Goal: Transaction & Acquisition: Purchase product/service

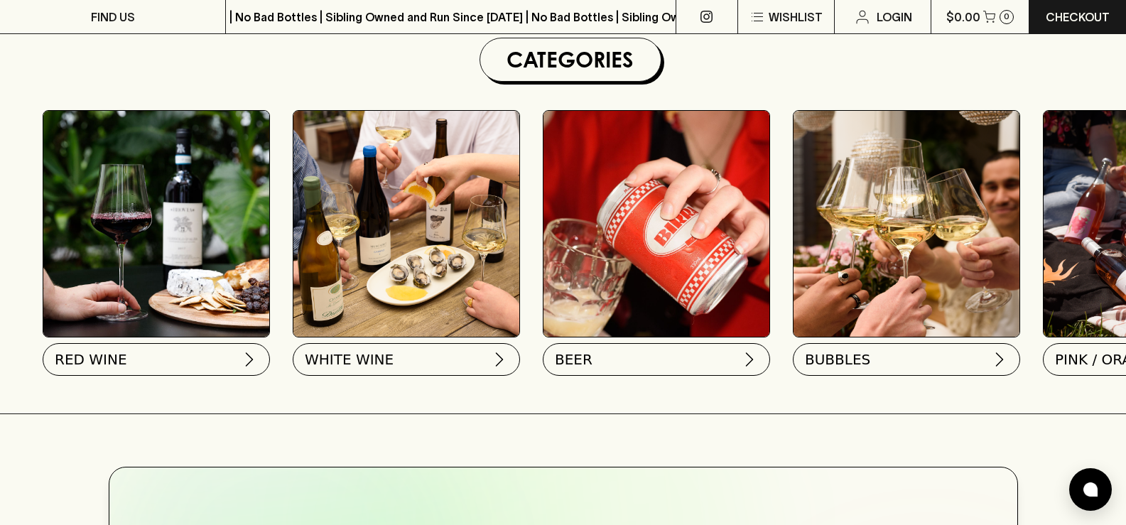
scroll to position [426, 0]
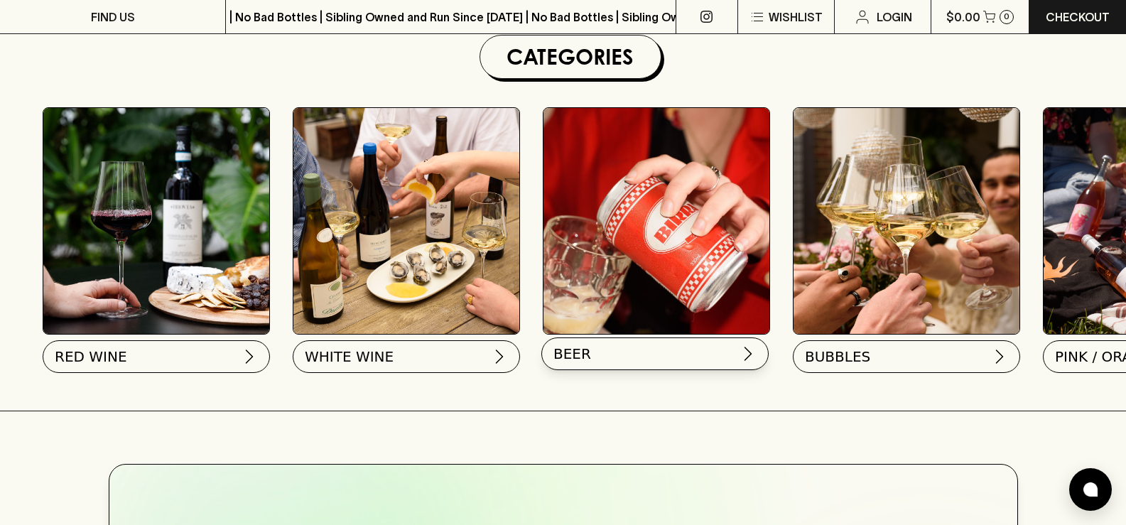
click at [748, 352] on img at bounding box center [747, 353] width 17 height 17
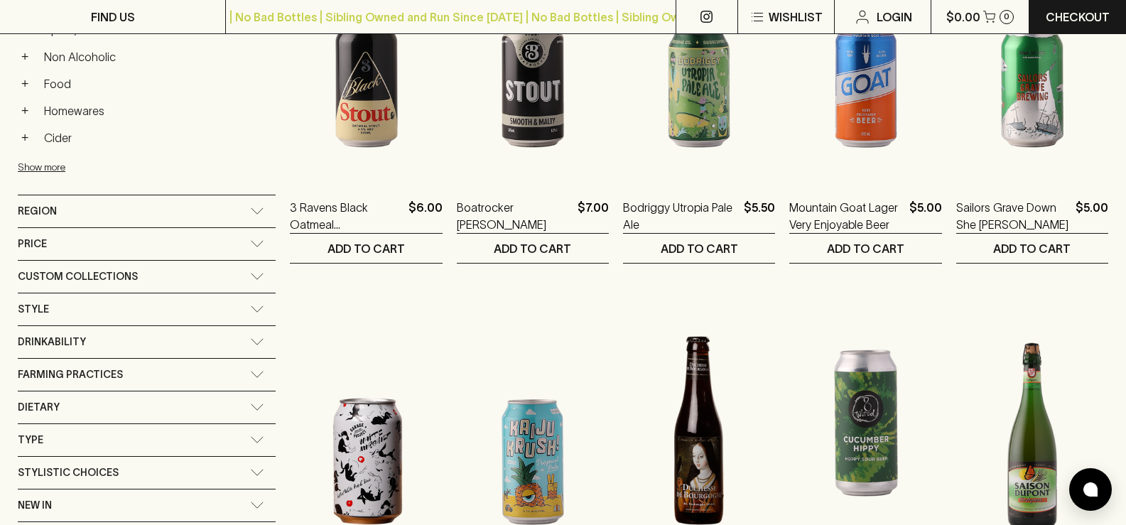
scroll to position [715, 0]
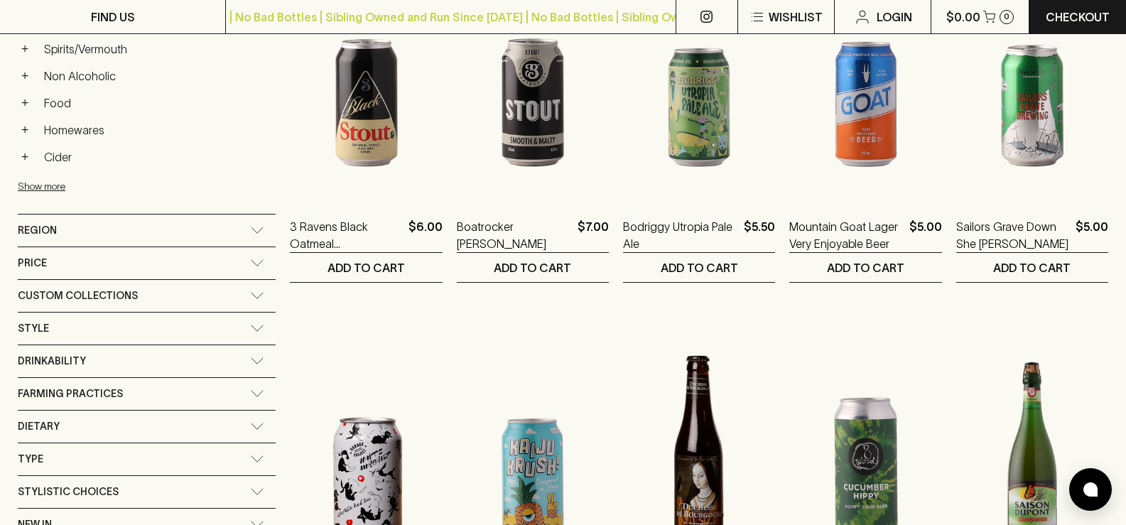
click at [183, 234] on div "Region" at bounding box center [147, 230] width 258 height 32
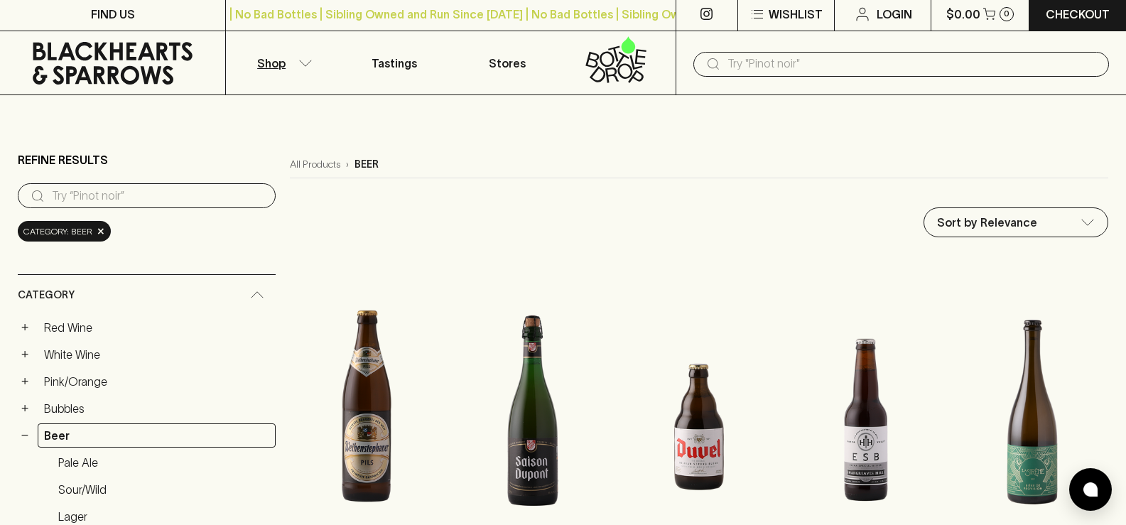
scroll to position [0, 0]
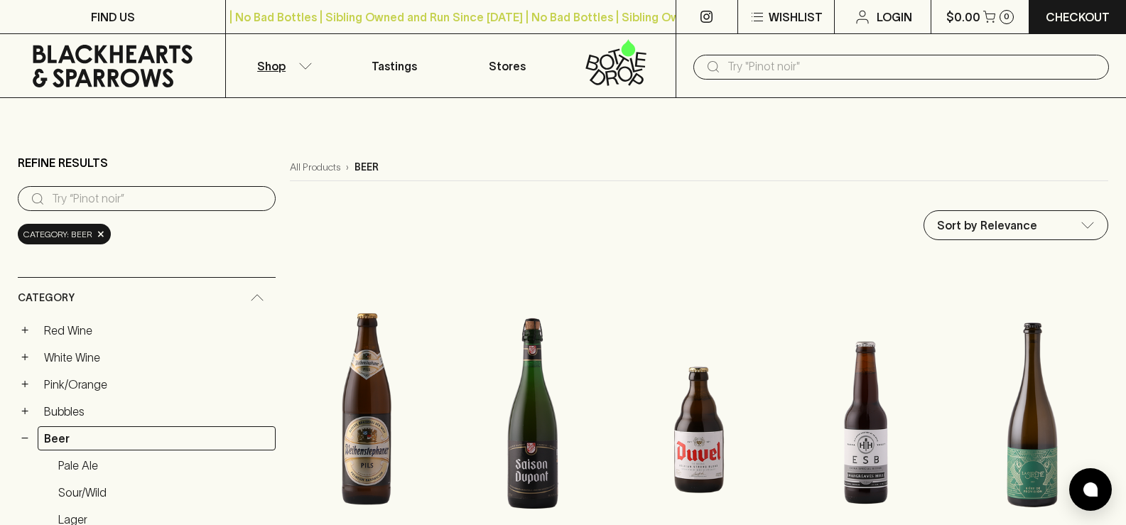
click at [106, 200] on input "search" at bounding box center [158, 198] width 212 height 23
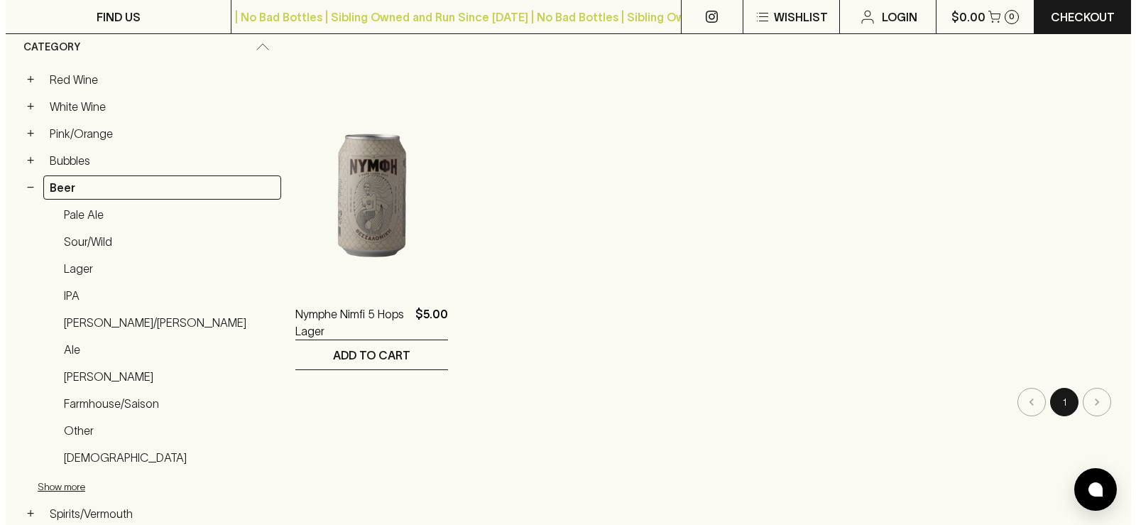
scroll to position [256, 0]
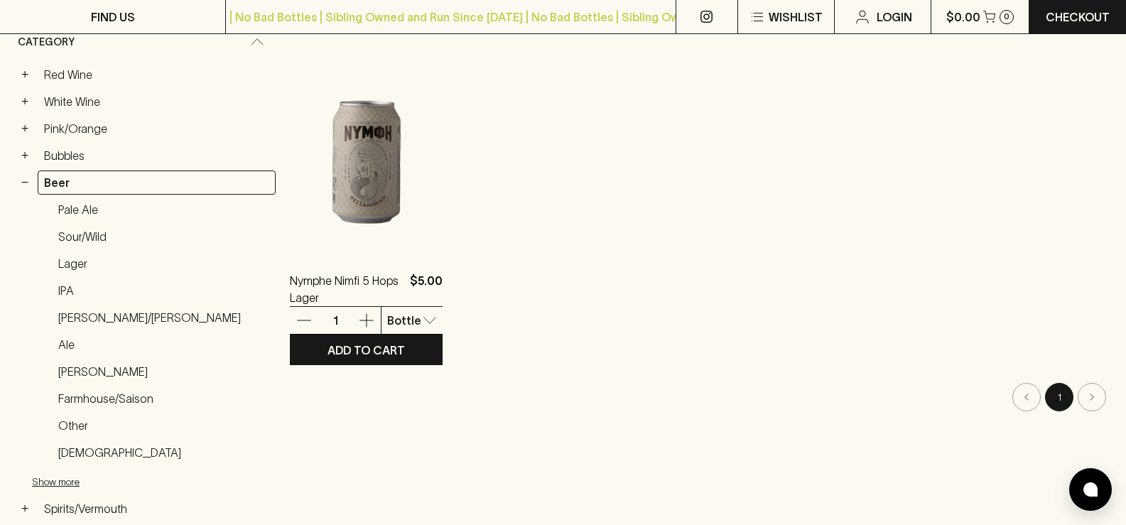
type input "nymfi"
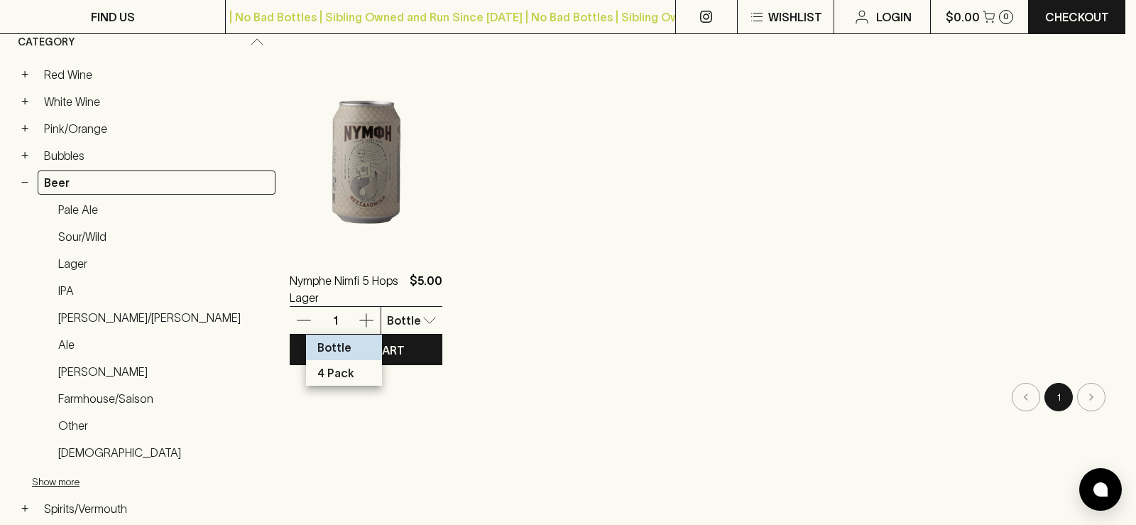
click at [335, 372] on p "4 Pack" at bounding box center [335, 372] width 37 height 17
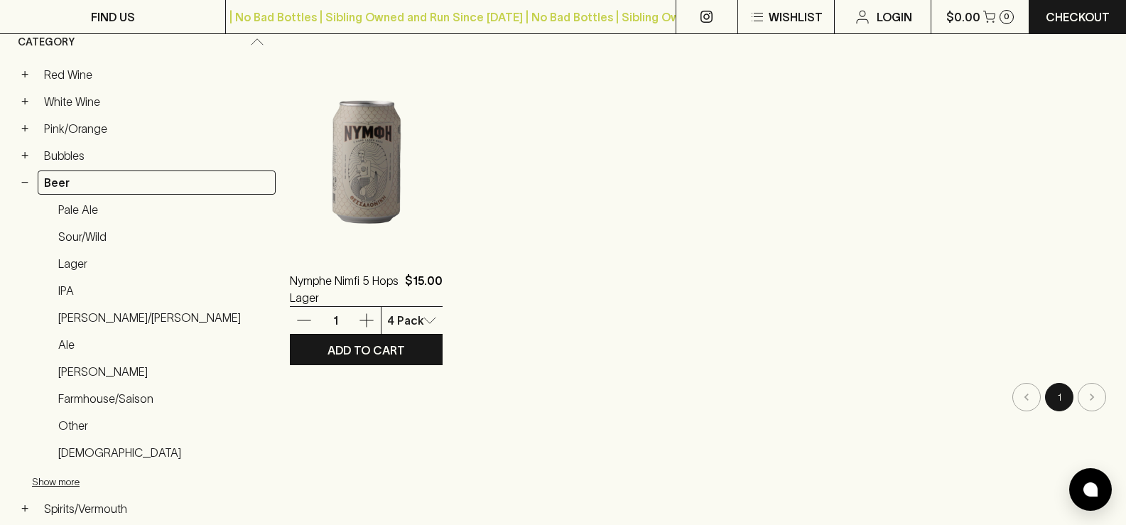
click at [360, 320] on icon "button" at bounding box center [366, 320] width 13 height 13
click at [358, 318] on icon "button" at bounding box center [366, 320] width 17 height 17
click at [327, 347] on p "ADD TO CART" at bounding box center [365, 350] width 77 height 17
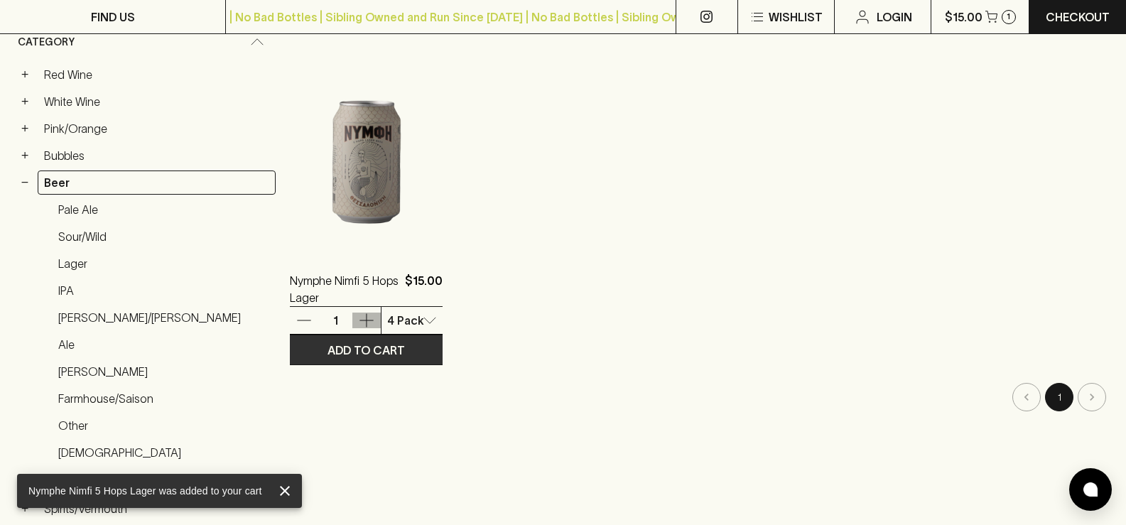
click at [358, 322] on icon "button" at bounding box center [366, 320] width 17 height 17
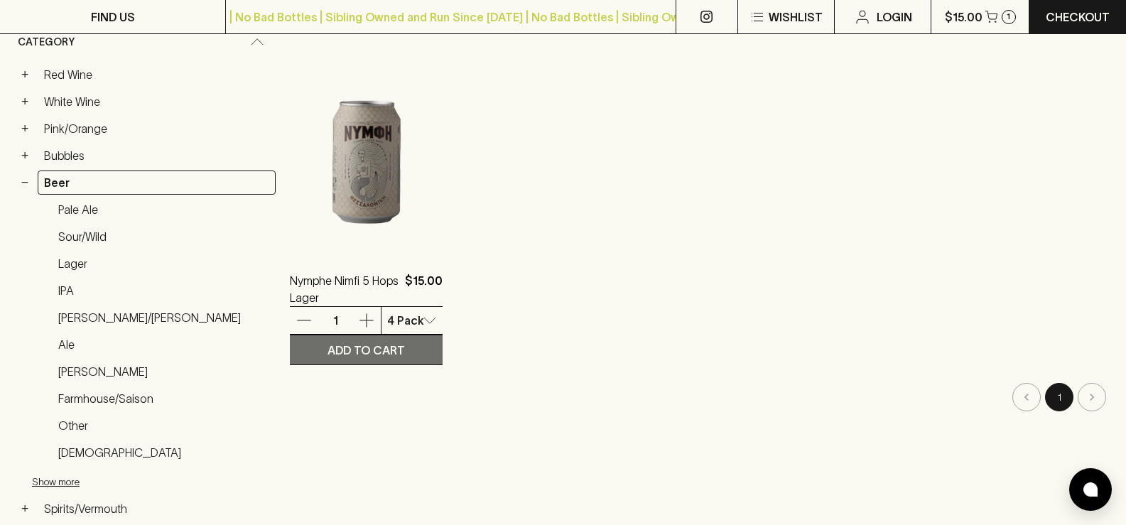
click at [327, 344] on p "ADD TO CART" at bounding box center [365, 350] width 77 height 17
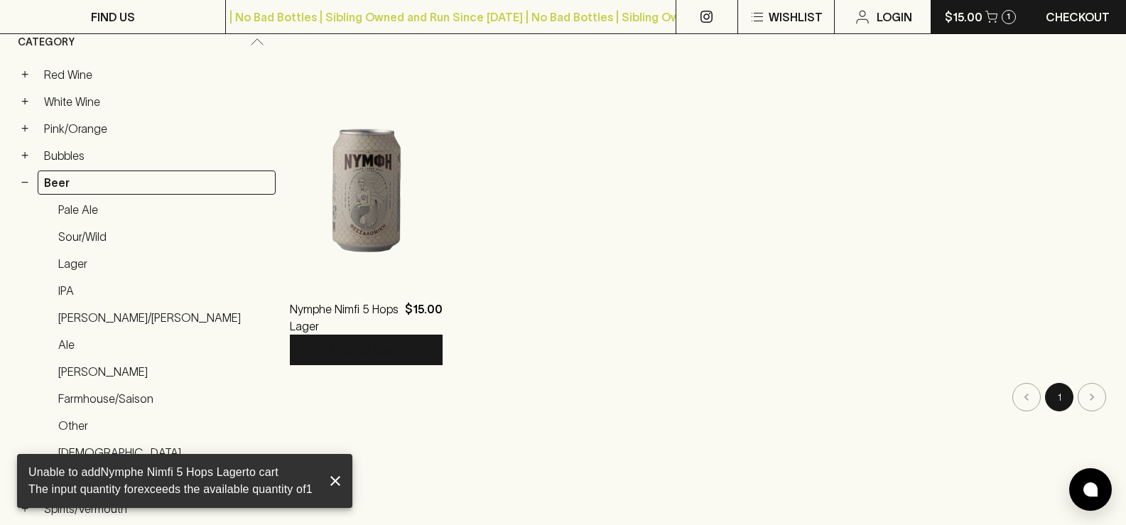
click at [982, 21] on button "$15.00 1" at bounding box center [979, 16] width 97 height 33
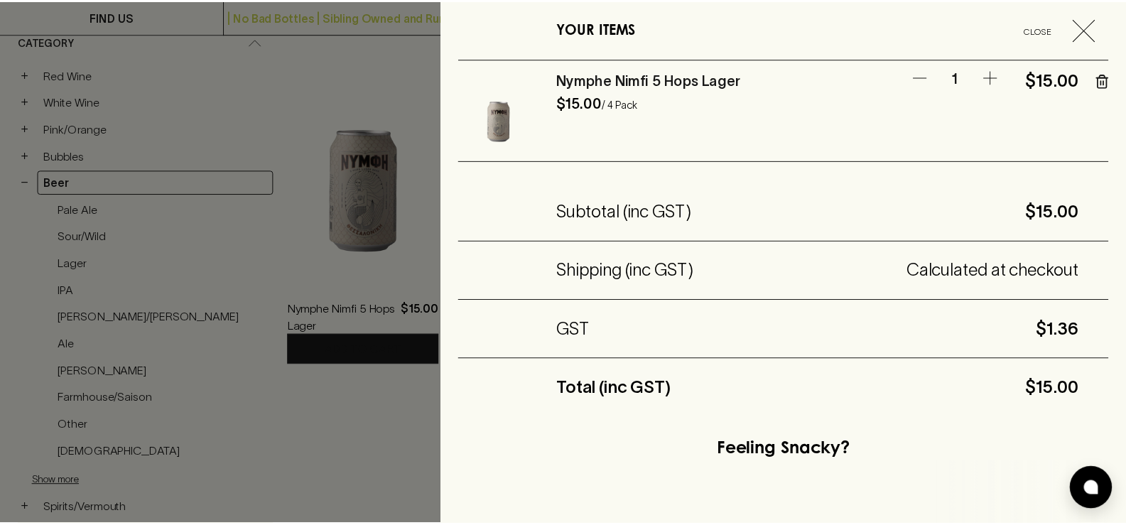
scroll to position [0, 0]
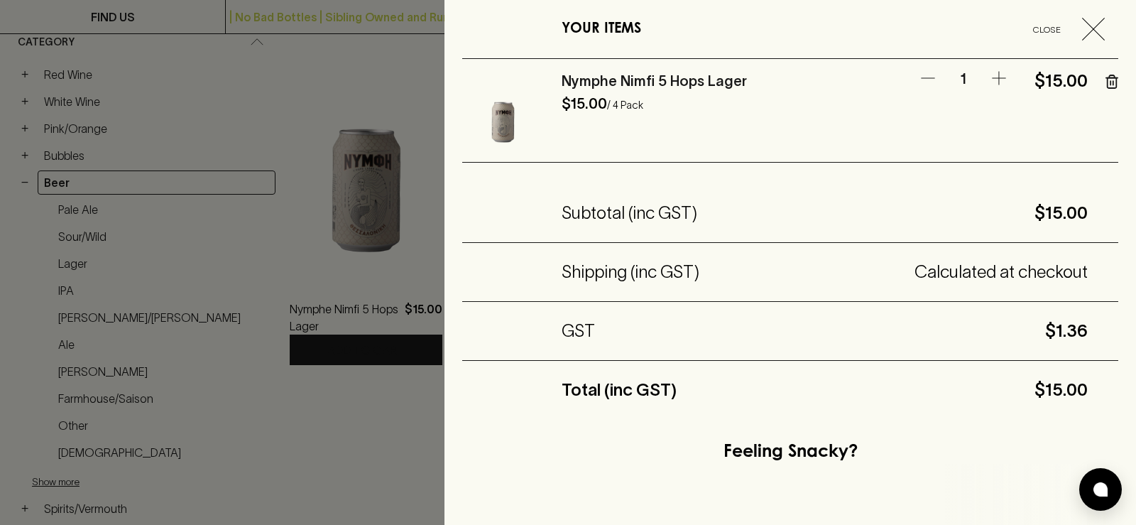
click at [1062, 58] on div "YOUR ITEMS Close" at bounding box center [790, 29] width 656 height 59
click at [1098, 30] on span "button" at bounding box center [1100, 29] width 37 height 23
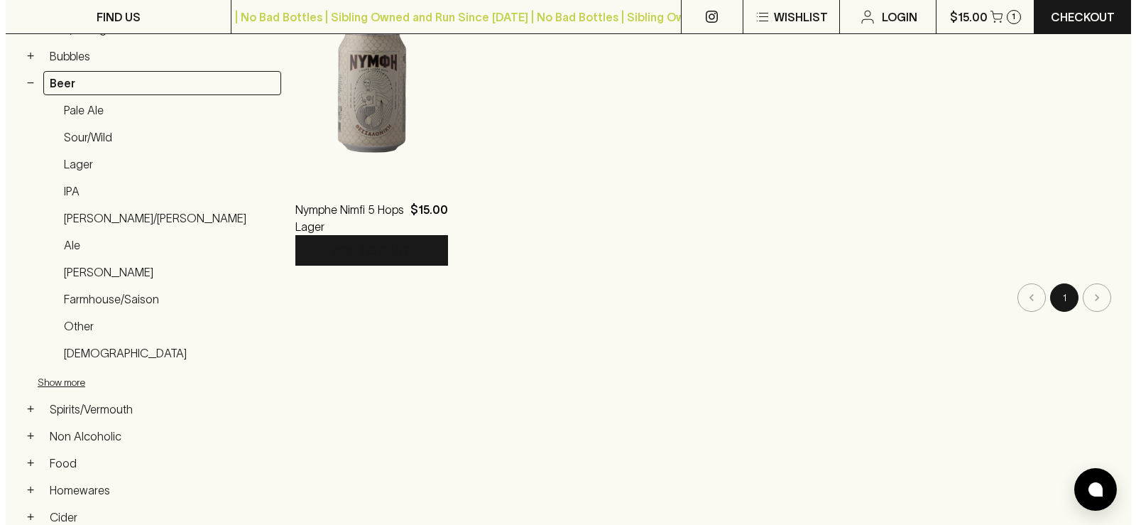
scroll to position [341, 0]
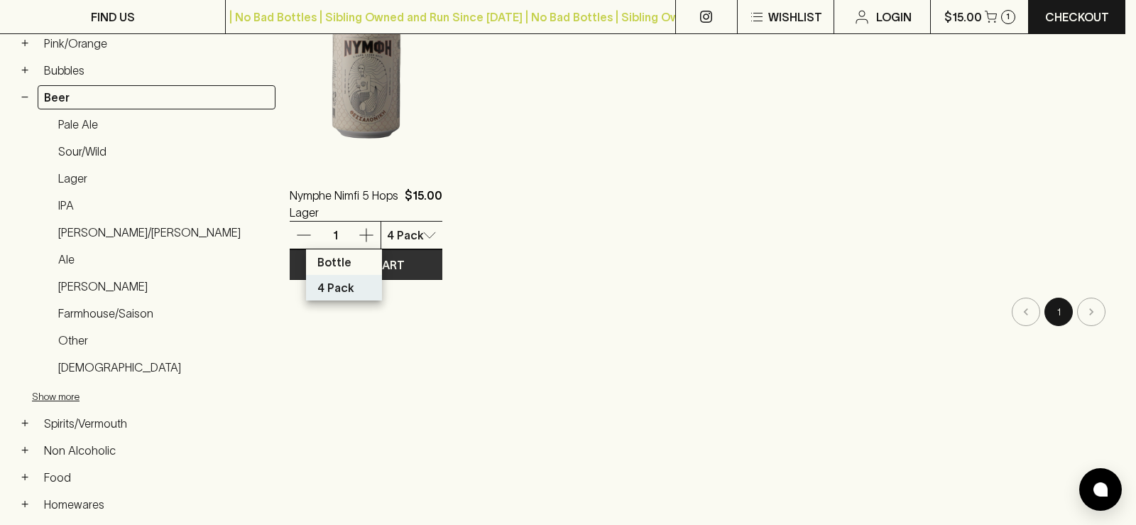
click at [348, 259] on p "Bottle" at bounding box center [334, 262] width 34 height 17
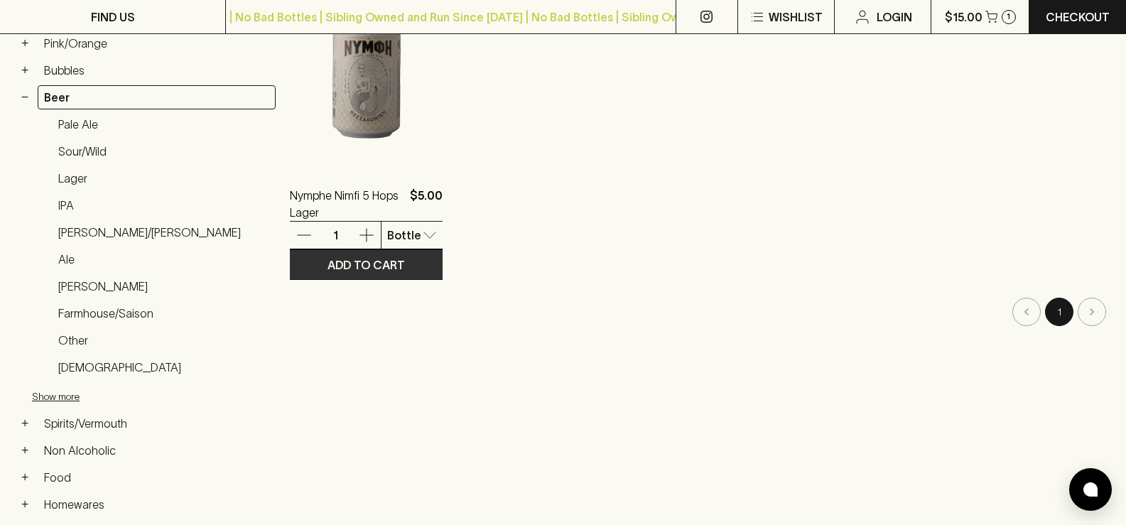
click at [358, 238] on icon "button" at bounding box center [366, 235] width 17 height 17
click at [358, 237] on icon "button" at bounding box center [366, 235] width 17 height 17
click at [327, 258] on p "ADD TO CART" at bounding box center [365, 264] width 77 height 17
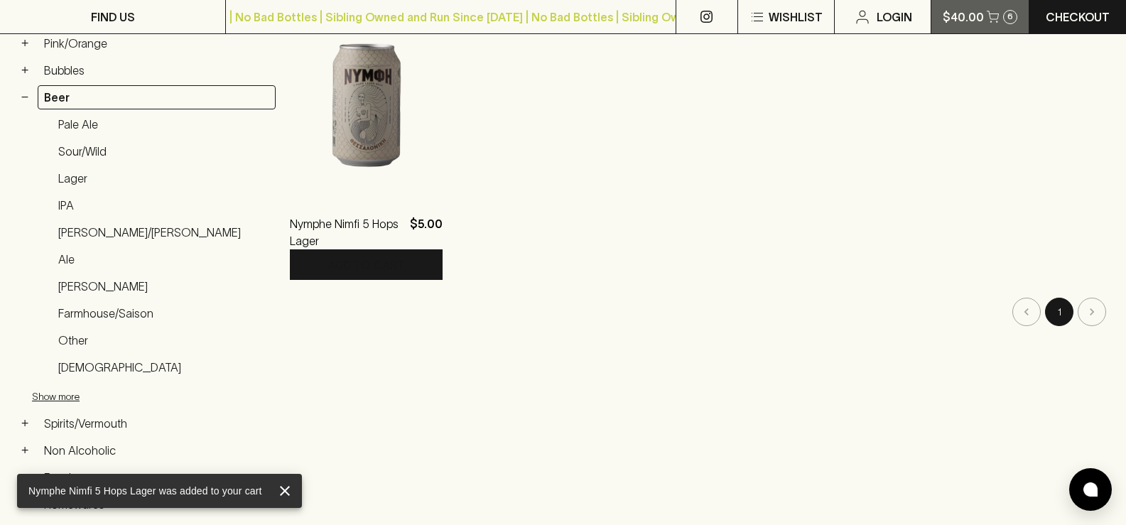
click at [986, 16] on icon "button" at bounding box center [992, 17] width 12 height 12
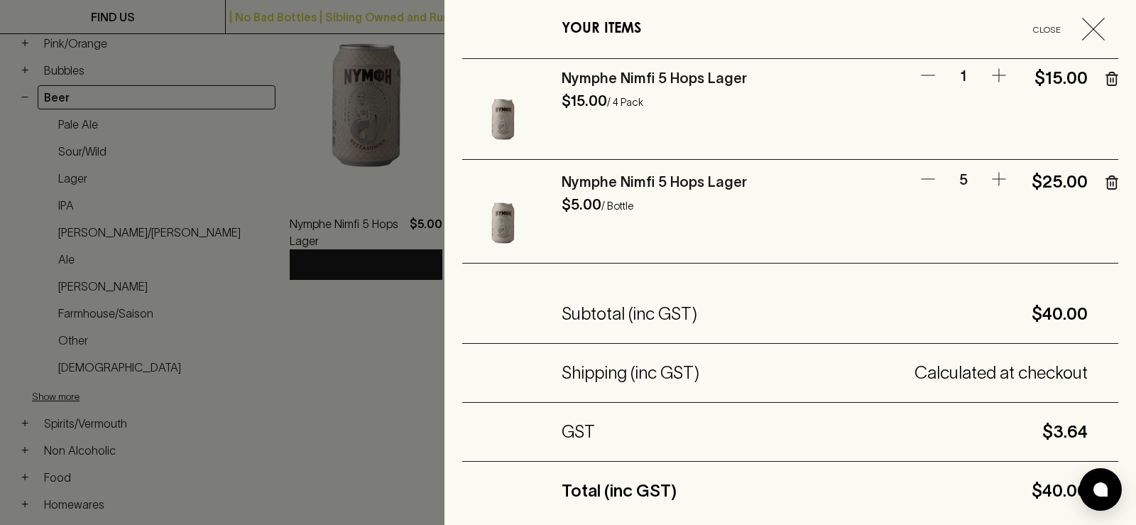
scroll to position [0, 0]
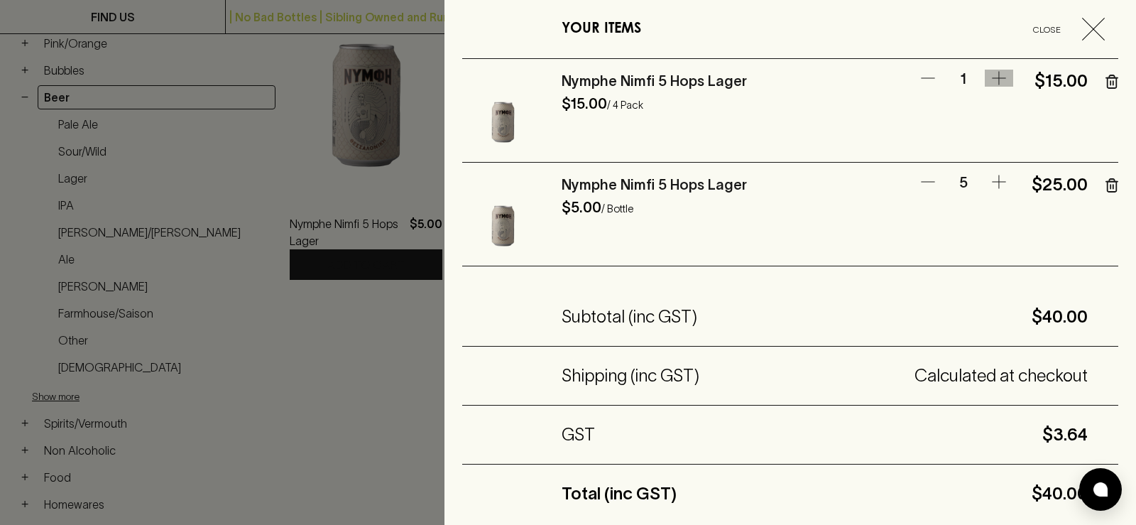
click at [991, 75] on icon "button" at bounding box center [999, 78] width 17 height 17
click at [955, 76] on p "1" at bounding box center [963, 79] width 43 height 19
click at [955, 77] on p "1" at bounding box center [963, 79] width 43 height 19
click at [995, 76] on icon "button" at bounding box center [999, 78] width 17 height 17
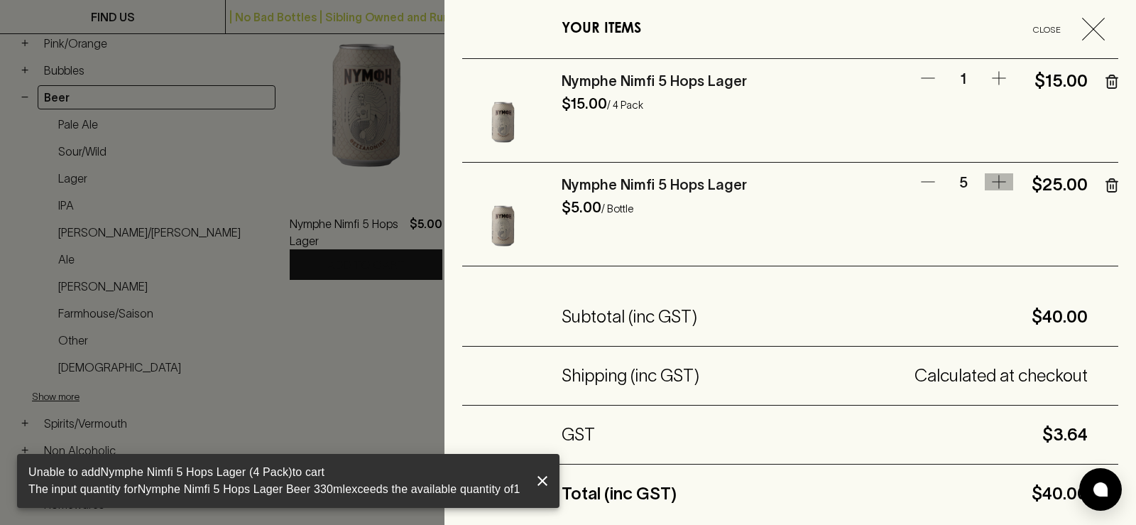
click at [991, 177] on icon "button" at bounding box center [999, 181] width 17 height 17
click at [1000, 64] on div "Nymphe Nimfi 5 Hops Lager $15.00 / 4 Pack 1 $15.00" at bounding box center [790, 111] width 656 height 104
click at [1089, 30] on icon "button" at bounding box center [1093, 29] width 23 height 23
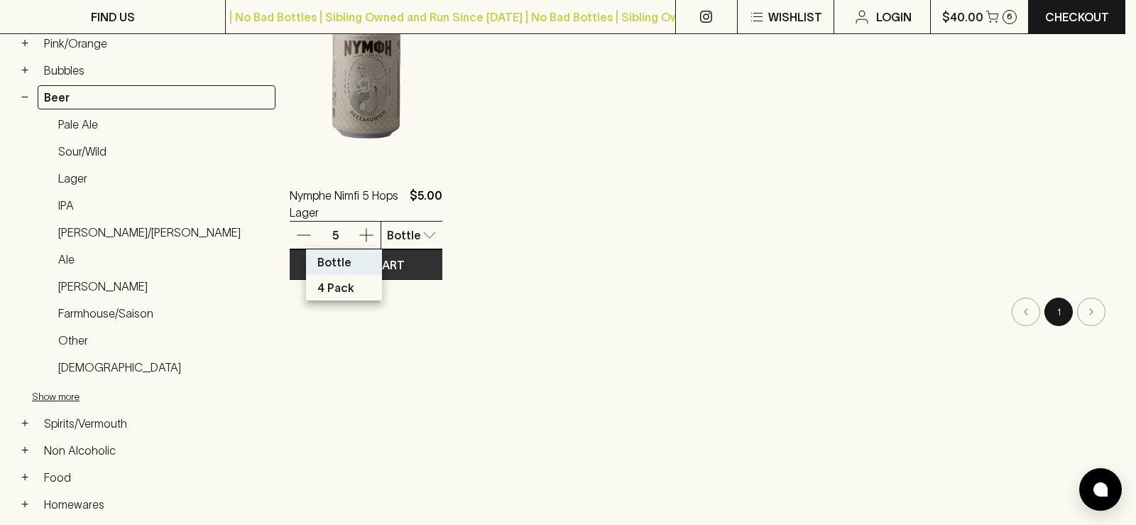
click at [341, 288] on p "4 Pack" at bounding box center [335, 287] width 37 height 17
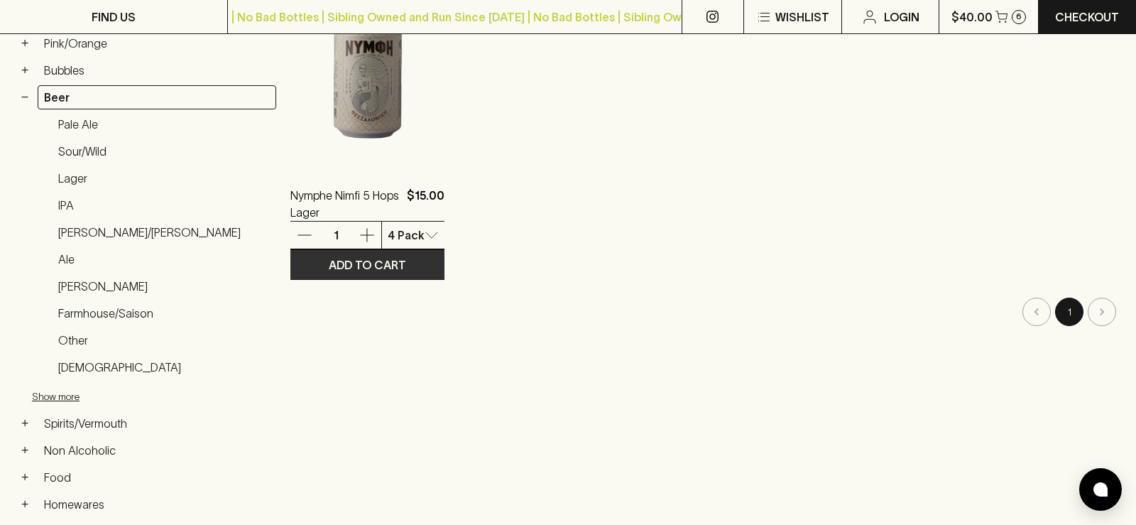
type input "1"
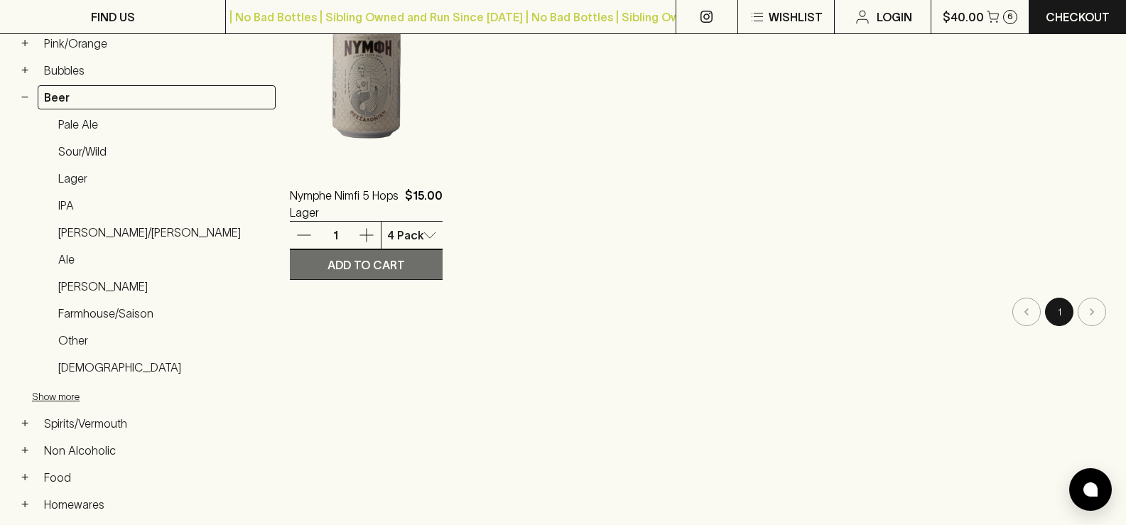
click at [327, 266] on p "ADD TO CART" at bounding box center [365, 264] width 77 height 17
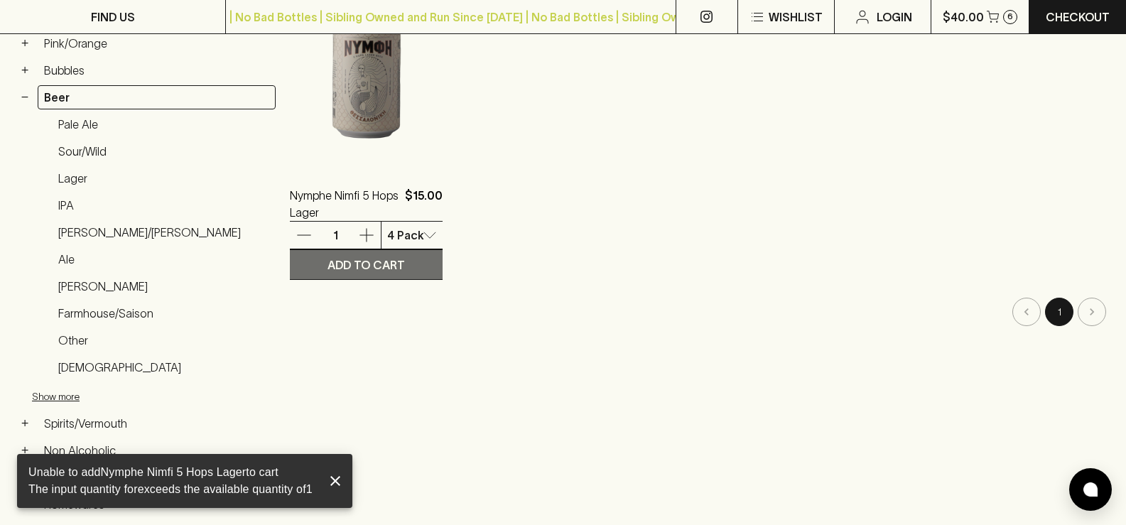
click at [327, 266] on p "ADD TO CART" at bounding box center [365, 264] width 77 height 17
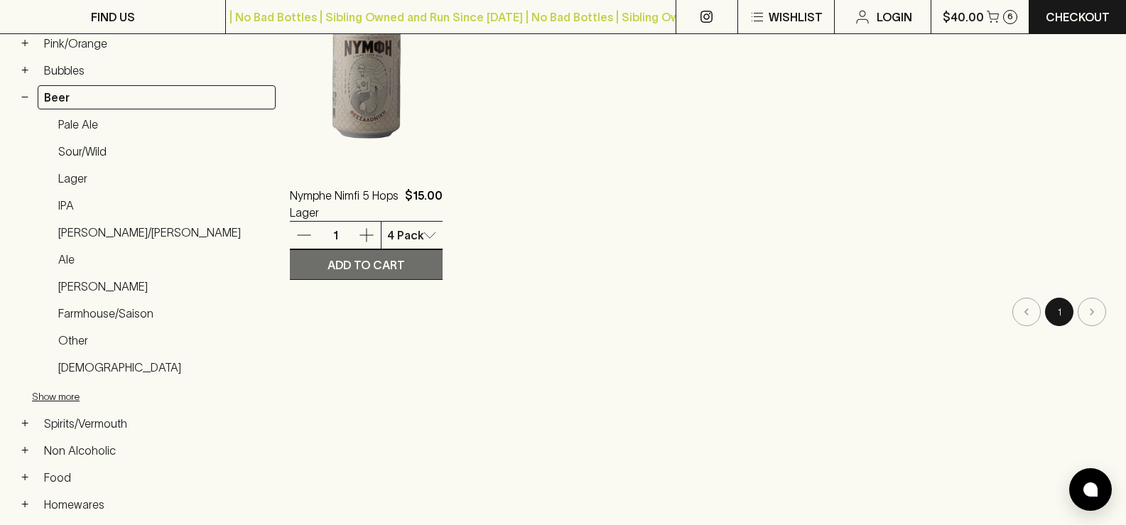
click at [327, 266] on p "ADD TO CART" at bounding box center [365, 264] width 77 height 17
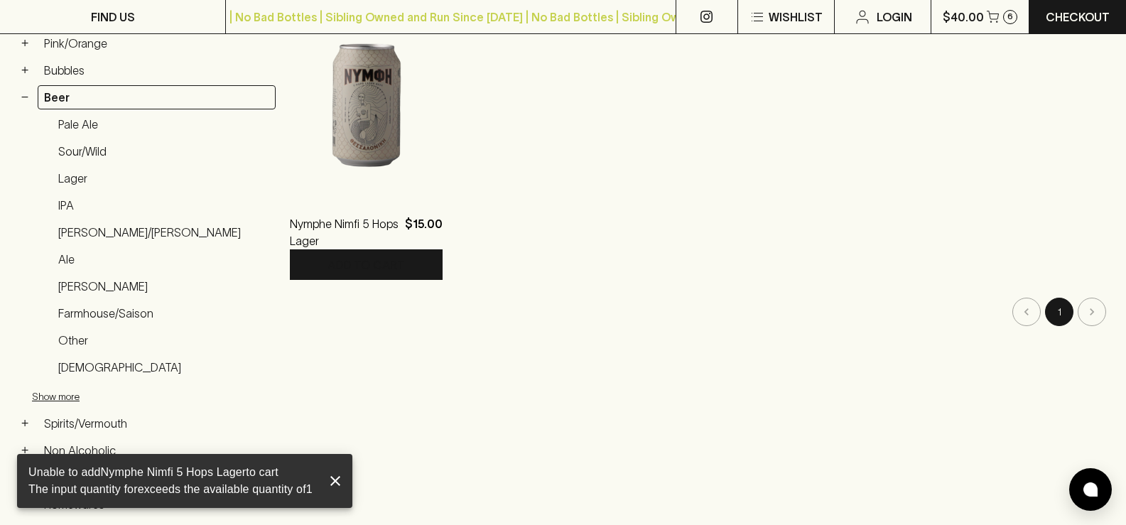
click at [540, 212] on ol "Nymphe Nimfi 5 Hops Lager $15.00 1 4 Pack 1 ​ ADD TO CART" at bounding box center [699, 98] width 818 height 363
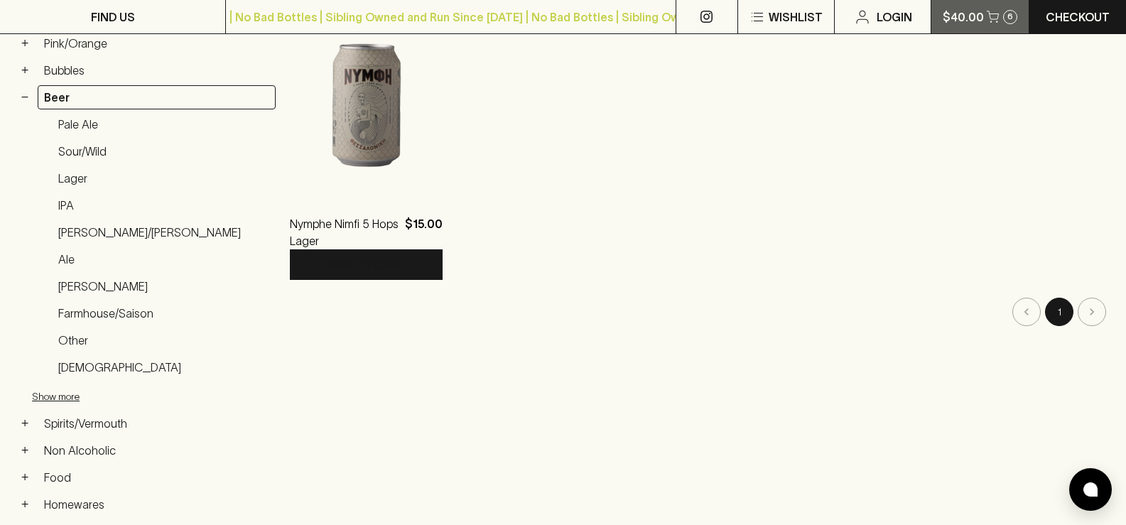
click at [995, 23] on button "$40.00 6" at bounding box center [979, 16] width 97 height 33
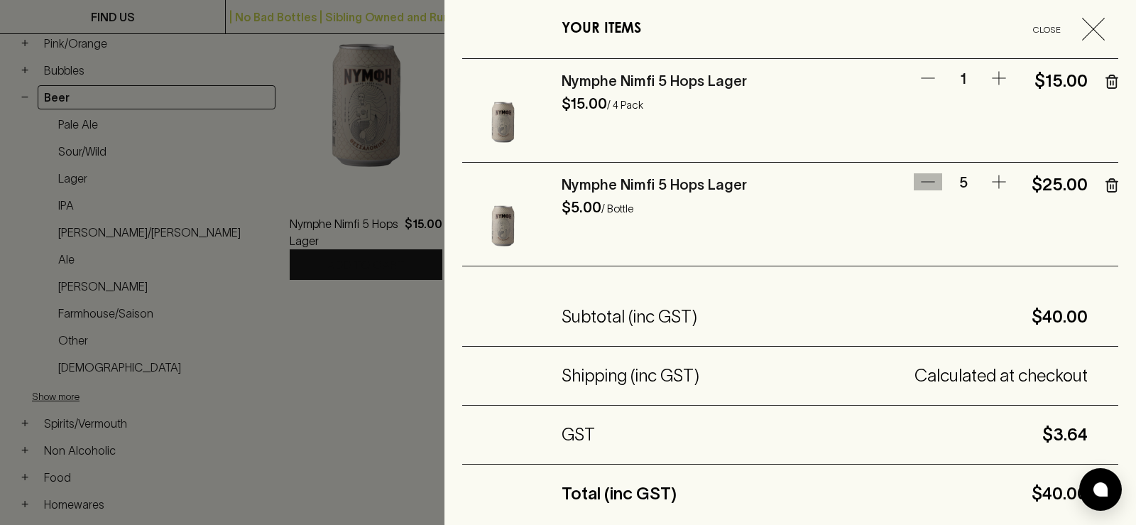
click at [920, 185] on icon "button" at bounding box center [928, 181] width 17 height 17
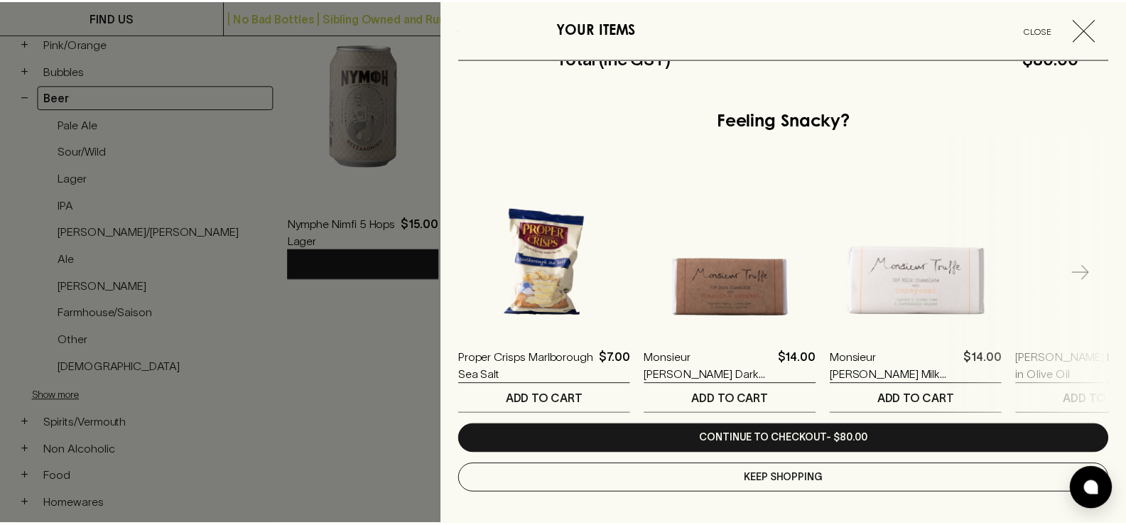
scroll to position [440, 0]
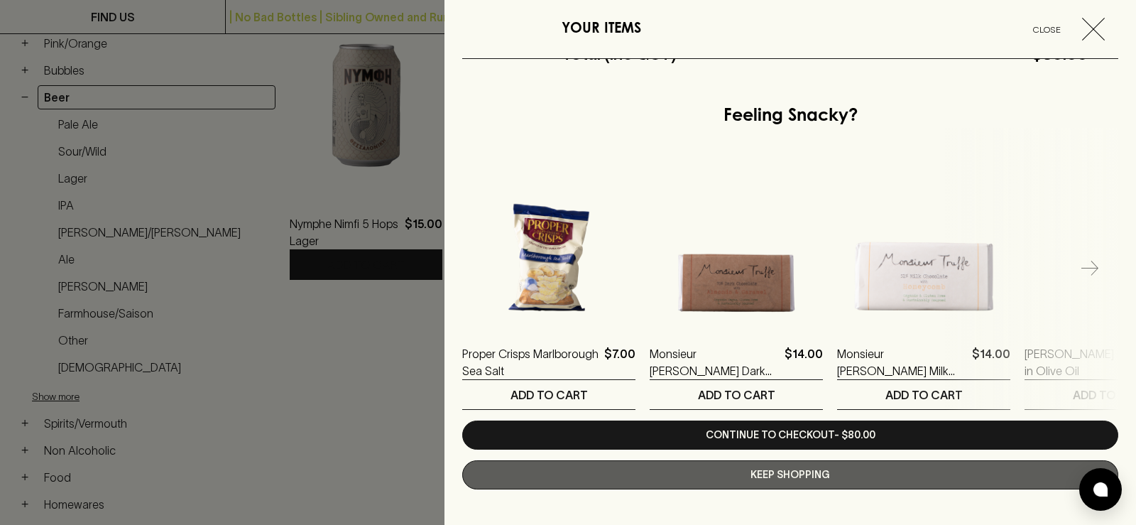
click at [823, 480] on button "Keep Shopping" at bounding box center [790, 474] width 656 height 29
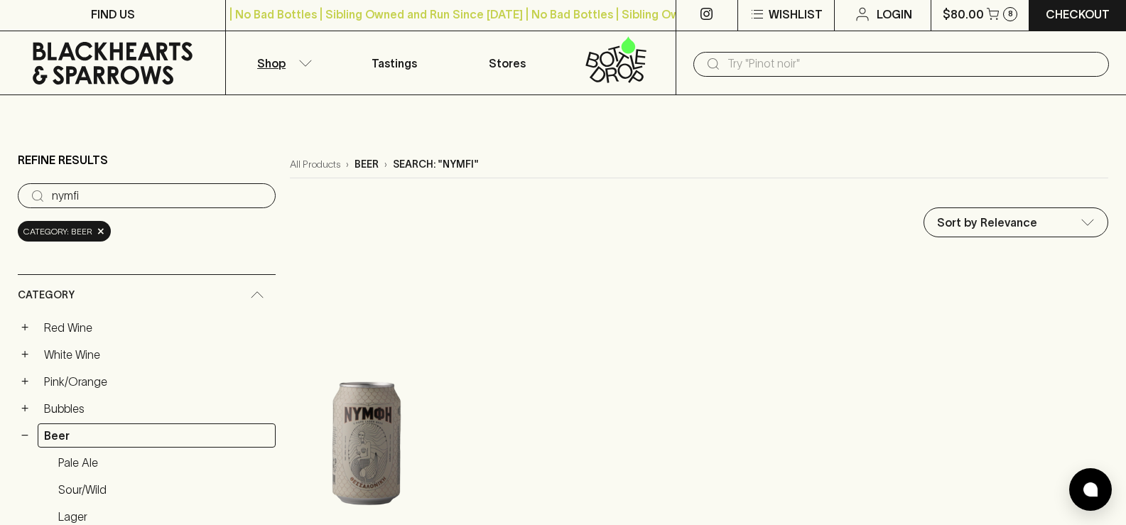
scroll to position [0, 0]
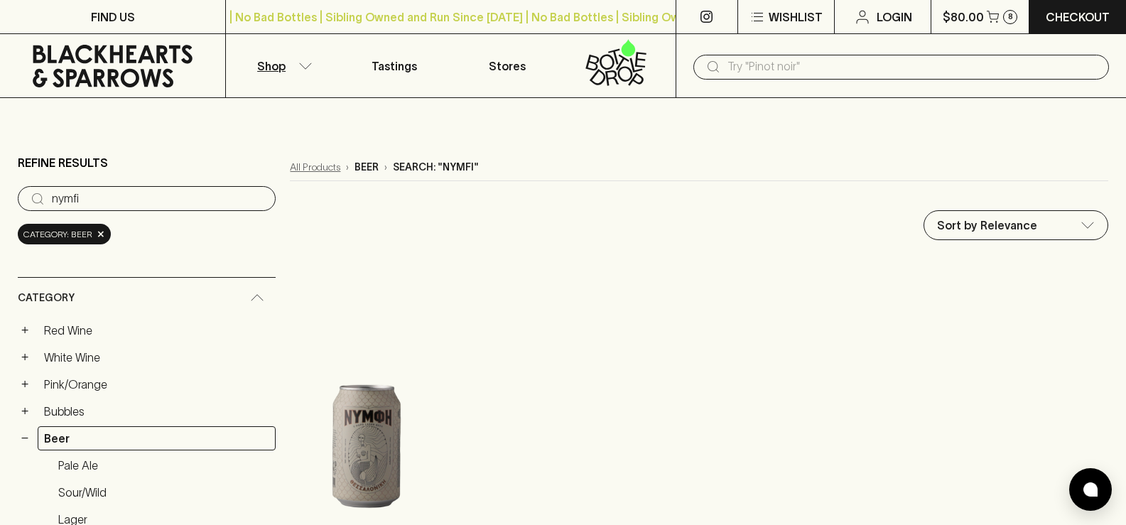
click at [290, 169] on link "All Products" at bounding box center [315, 167] width 50 height 15
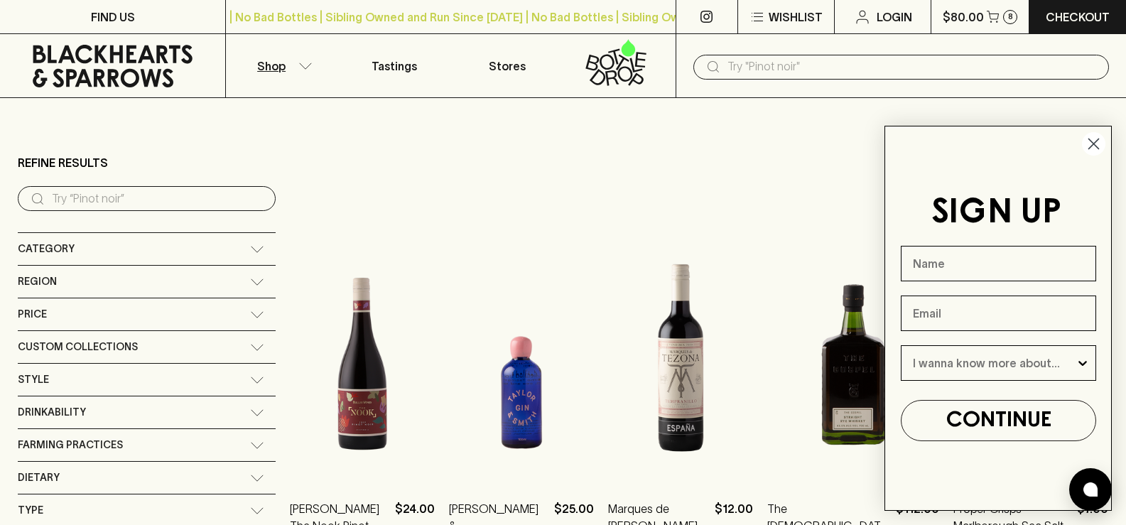
click at [1099, 142] on circle "Close dialog" at bounding box center [1093, 143] width 23 height 23
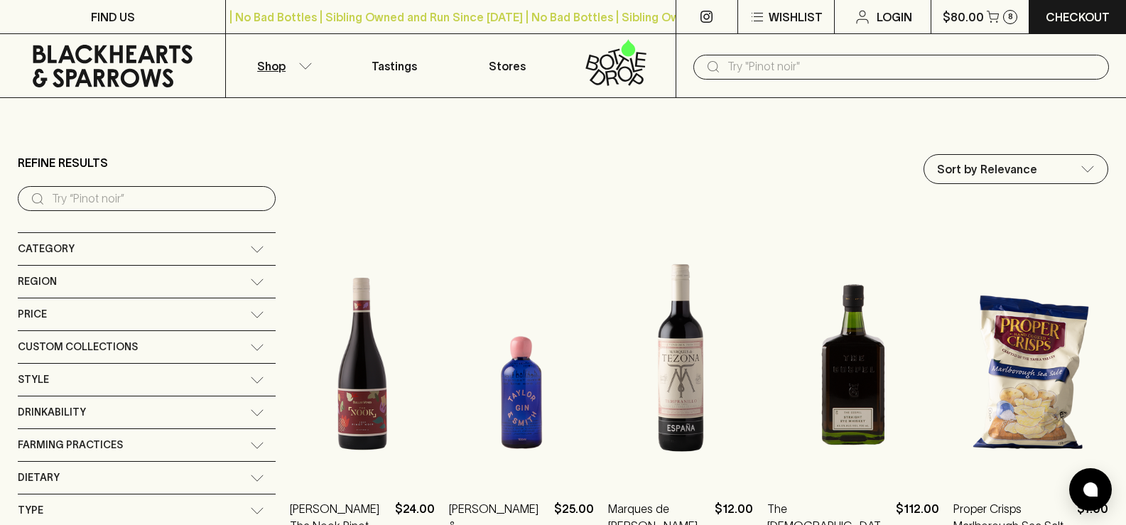
click at [250, 349] on icon at bounding box center [257, 347] width 14 height 7
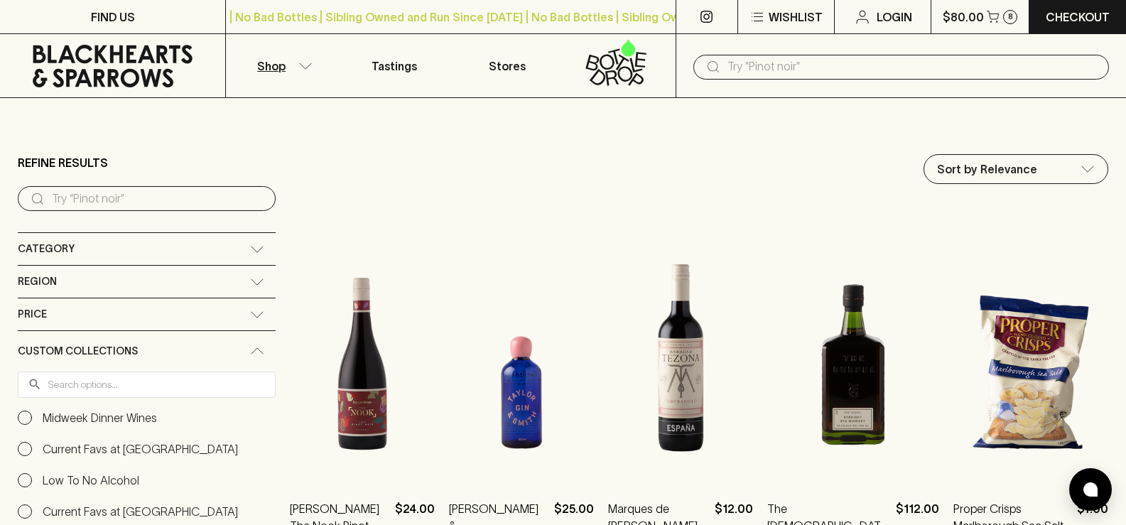
click at [173, 256] on div "Category" at bounding box center [147, 249] width 258 height 32
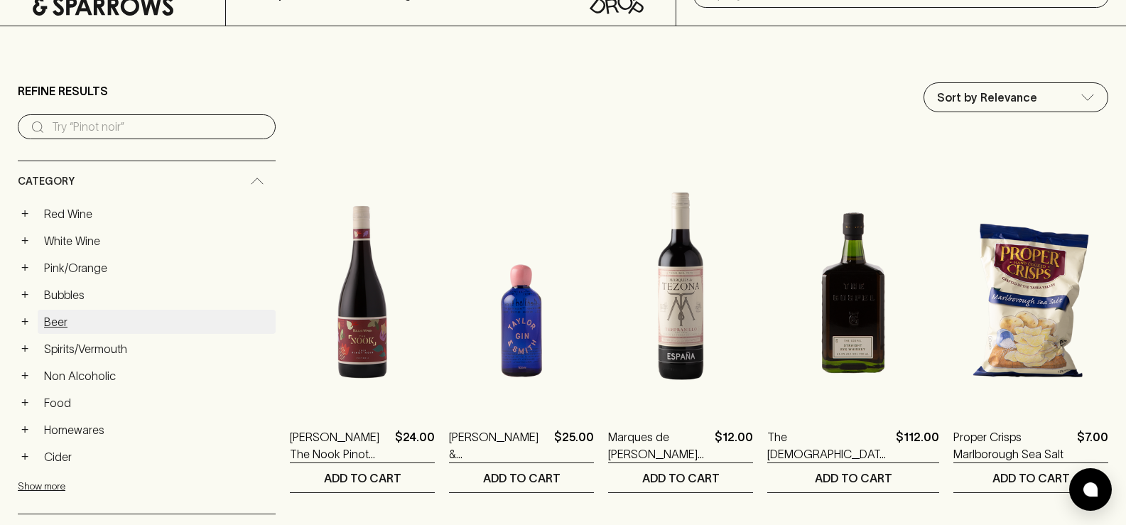
scroll to position [76, 0]
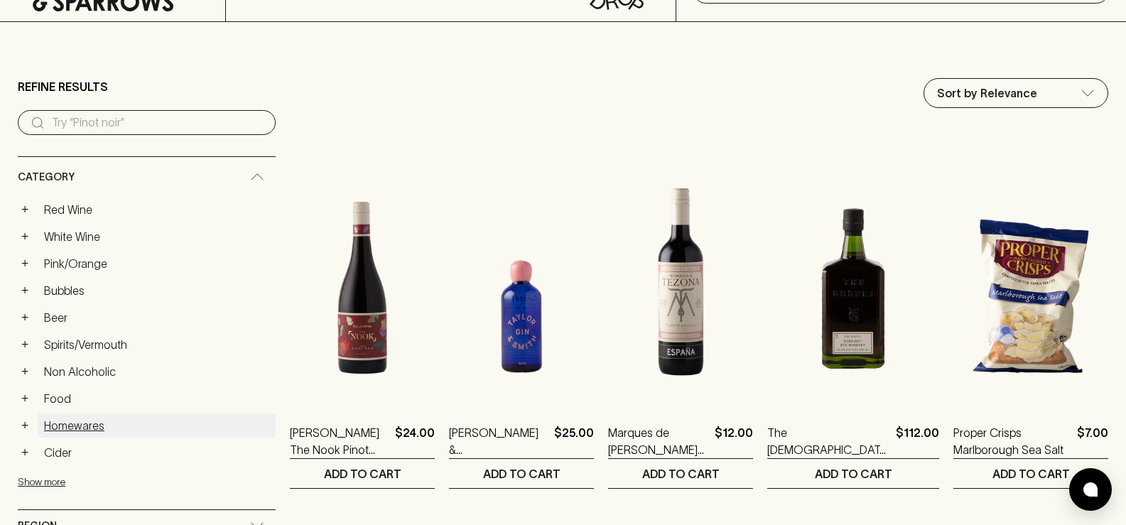
click at [92, 426] on link "Homewares" at bounding box center [157, 425] width 238 height 24
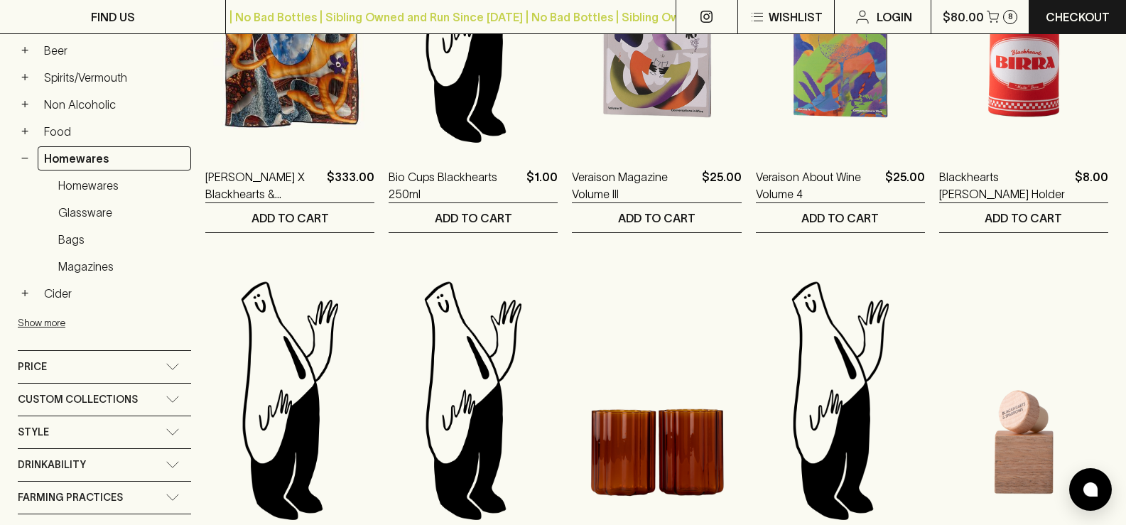
scroll to position [383, 0]
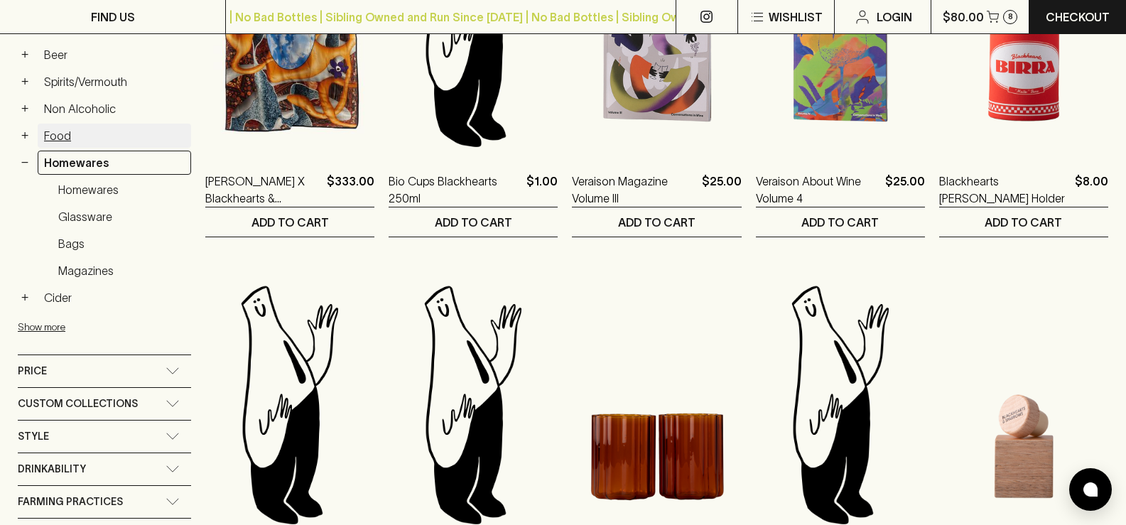
click at [57, 142] on link "Food" at bounding box center [114, 136] width 153 height 24
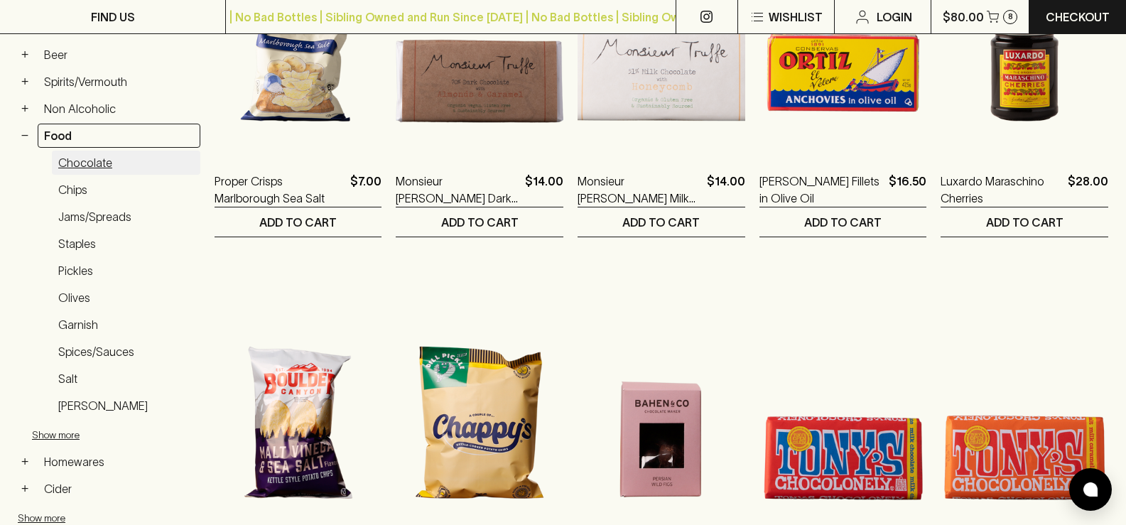
click at [82, 163] on link "Chocolate" at bounding box center [126, 163] width 148 height 24
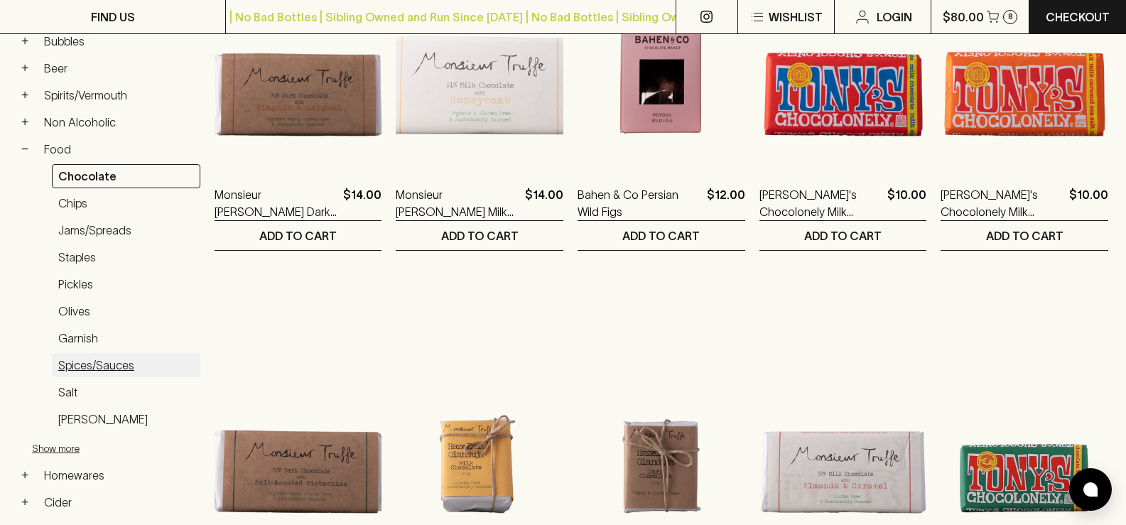
scroll to position [355, 0]
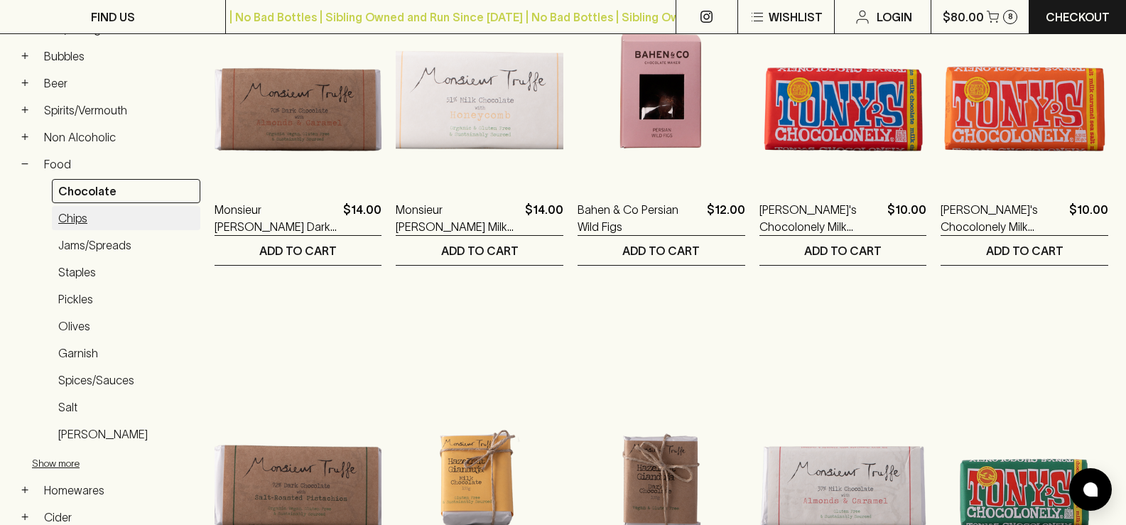
click at [77, 220] on link "Chips" at bounding box center [126, 218] width 148 height 24
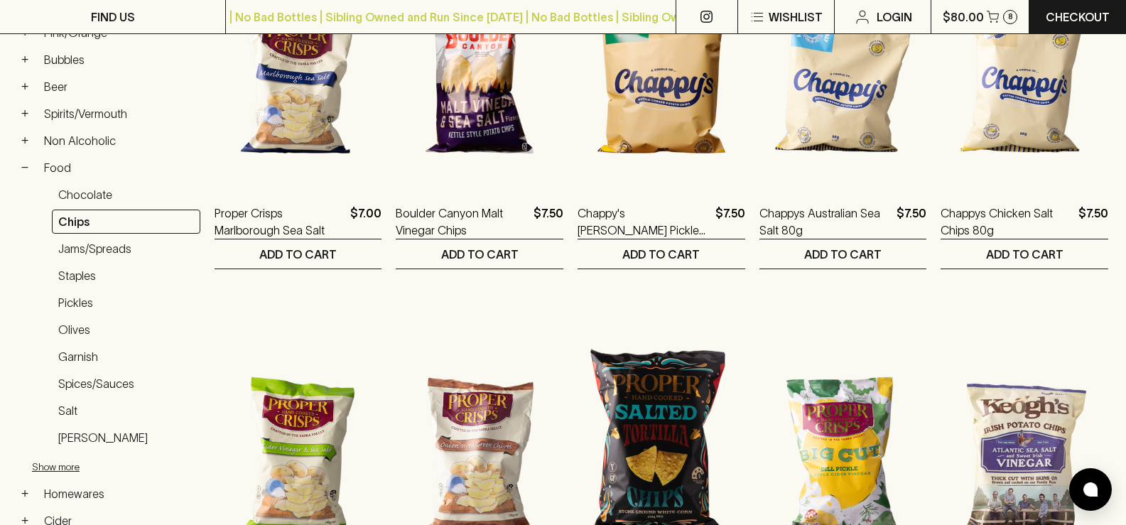
scroll to position [336, 0]
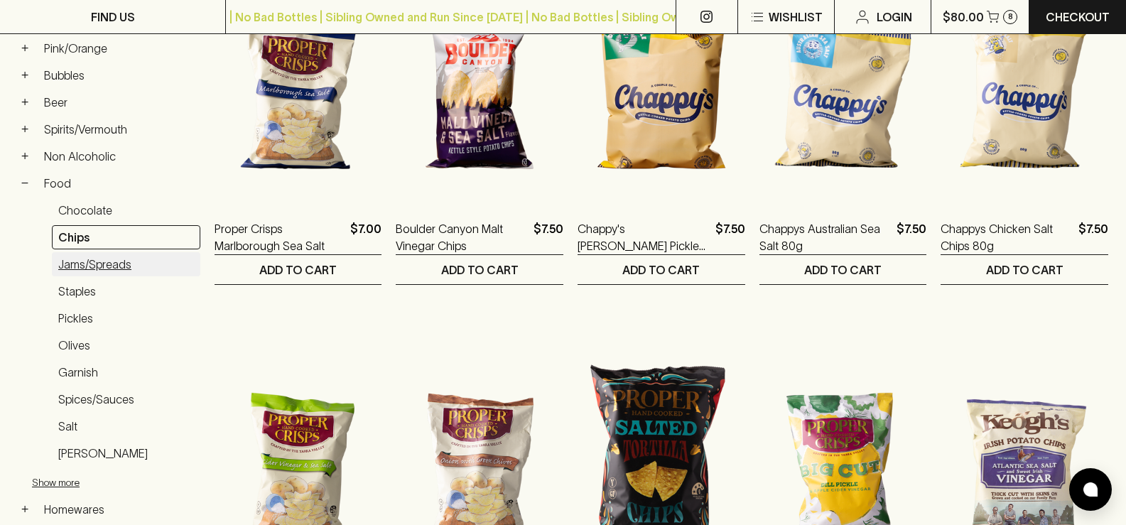
click at [117, 268] on link "Jams/Spreads" at bounding box center [126, 264] width 148 height 24
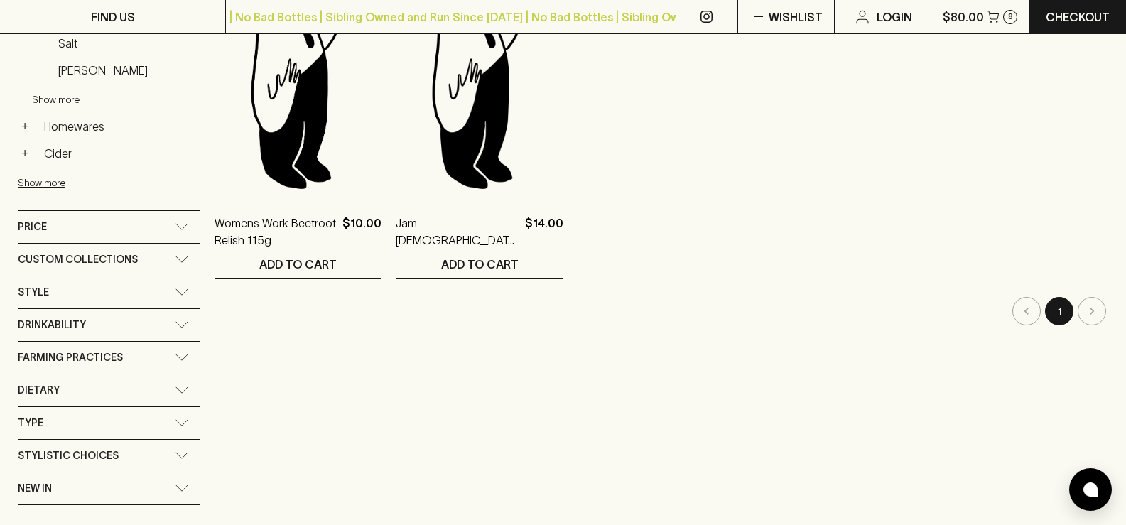
scroll to position [724, 0]
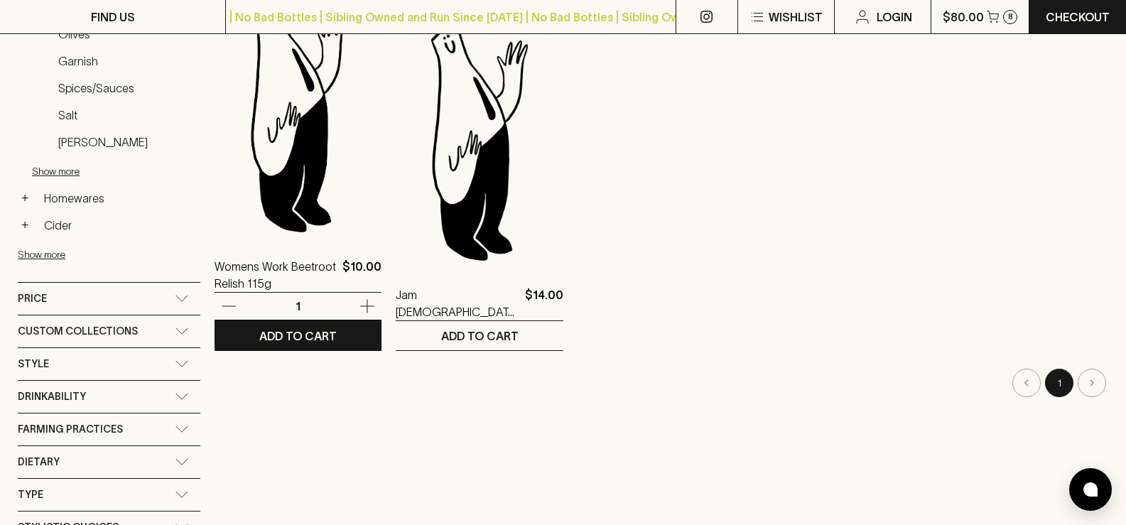
scroll to position [691, 0]
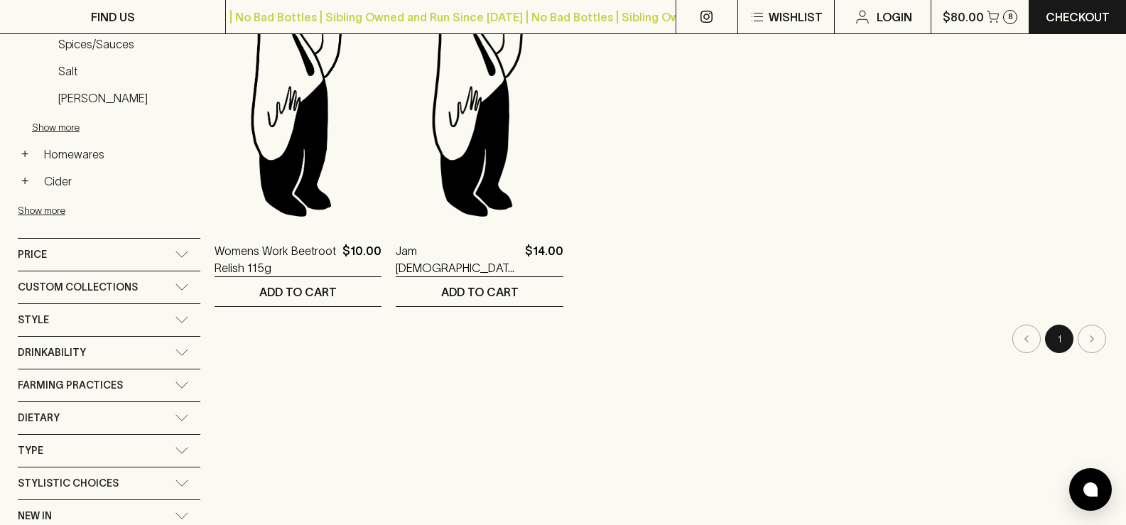
click at [178, 382] on icon at bounding box center [182, 384] width 14 height 7
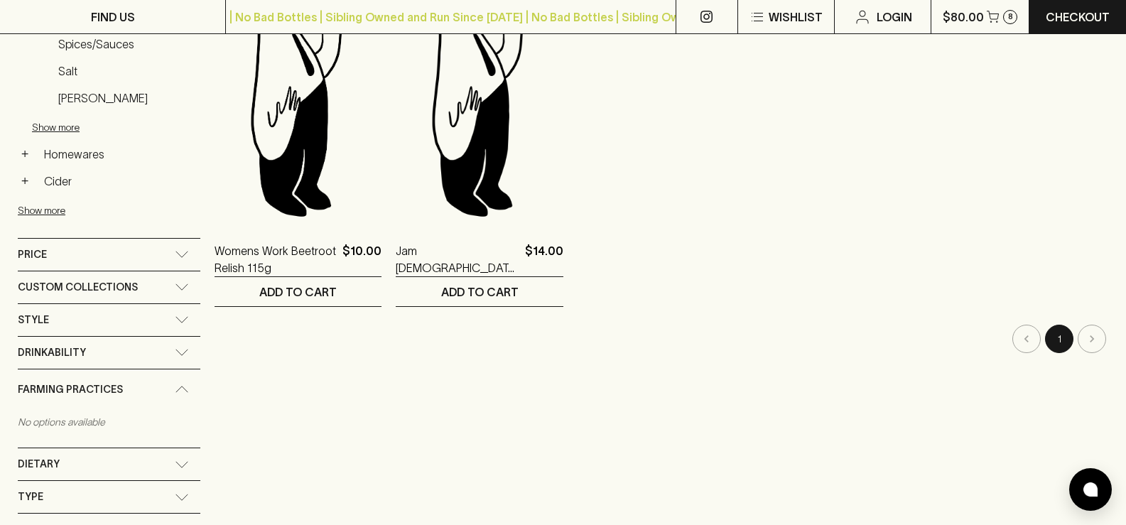
click at [178, 382] on div "Farming Practices" at bounding box center [109, 389] width 183 height 40
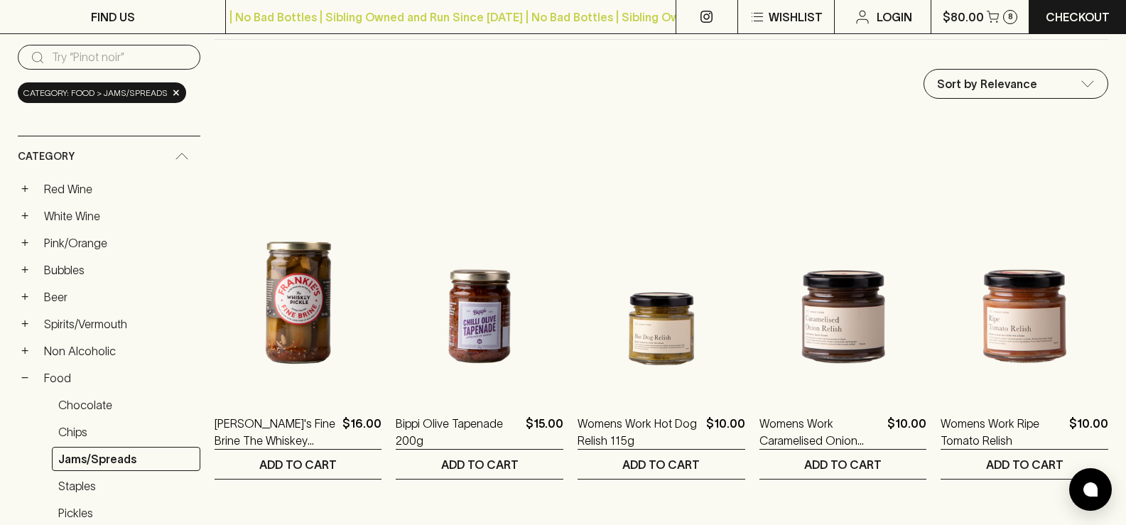
scroll to position [137, 0]
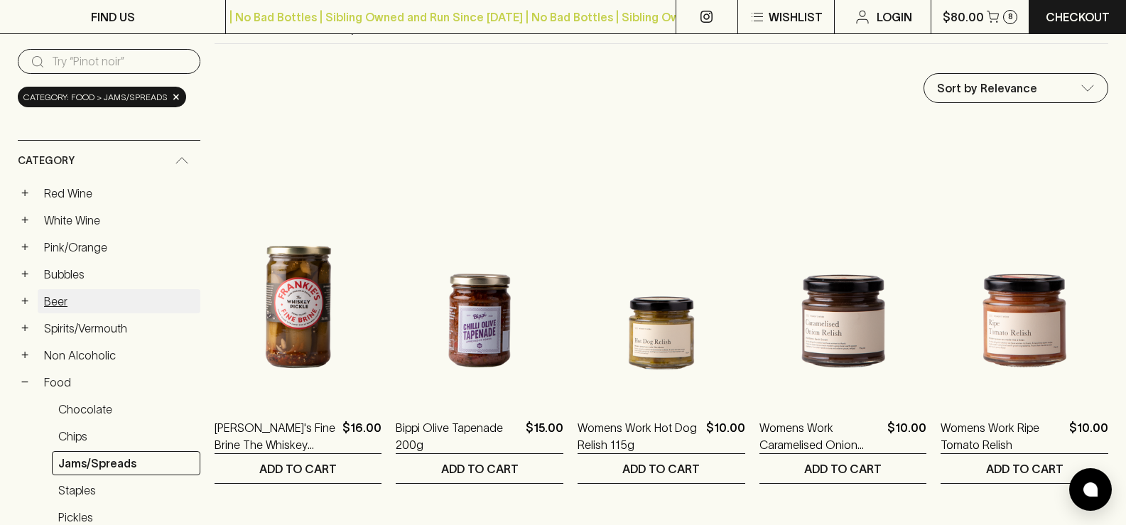
click at [58, 303] on link "Beer" at bounding box center [119, 301] width 163 height 24
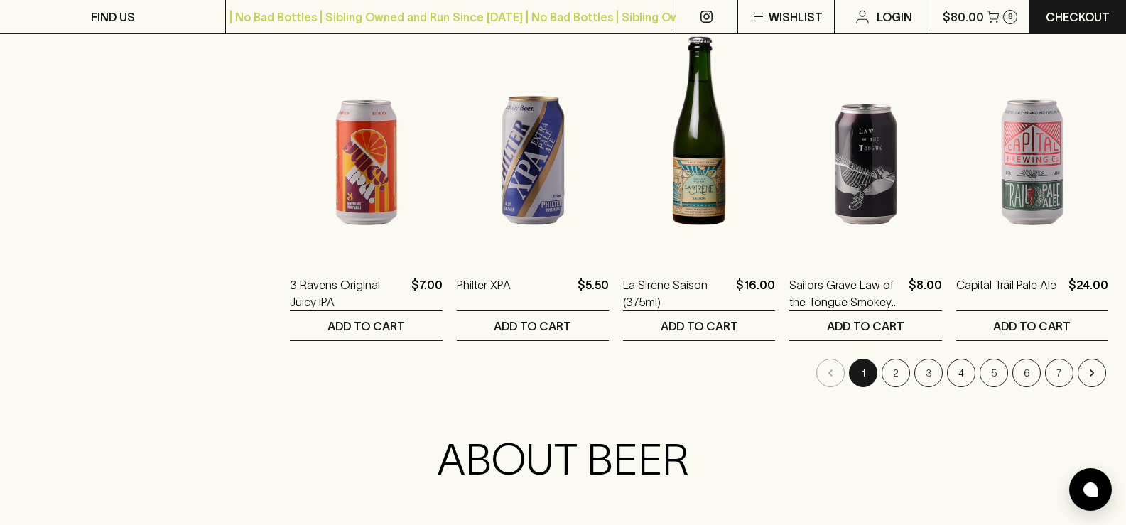
scroll to position [1392, 0]
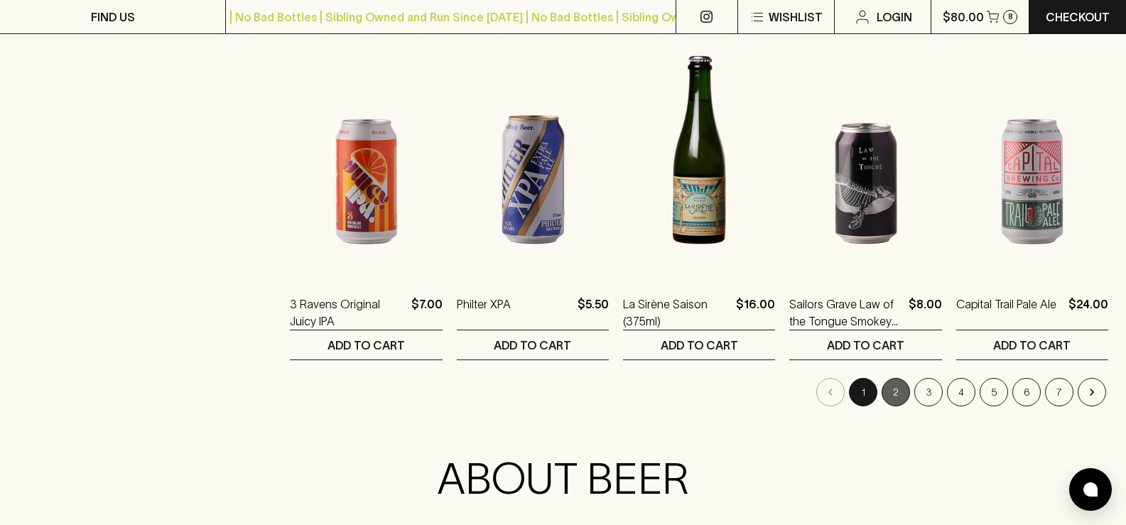
click at [893, 393] on button "2" at bounding box center [895, 392] width 28 height 28
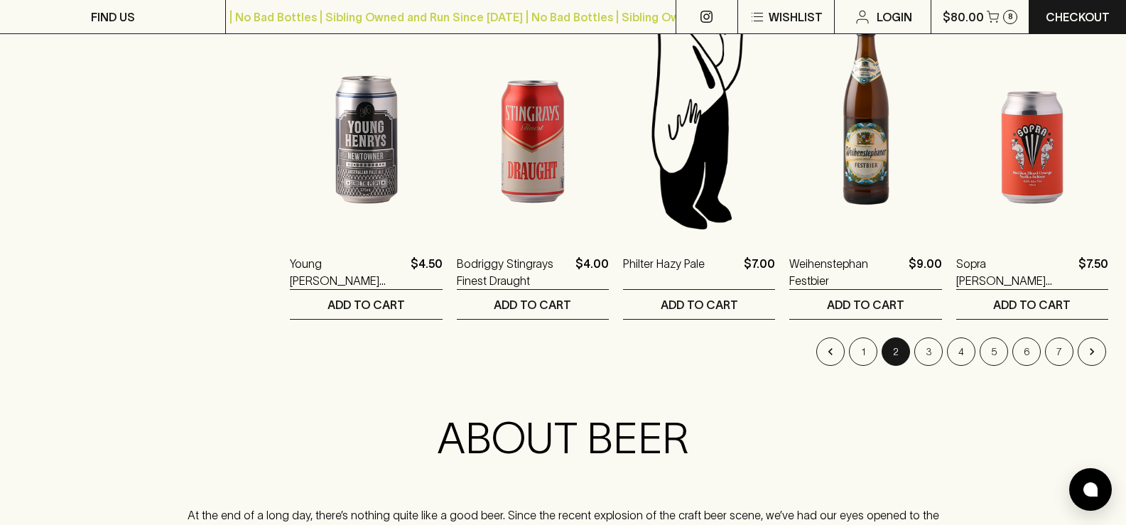
scroll to position [1486, 0]
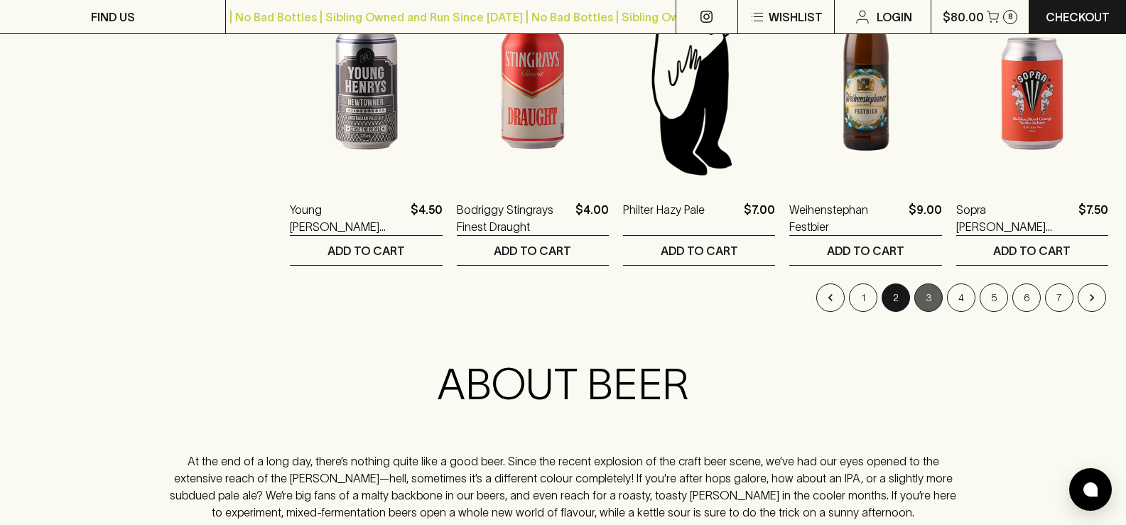
click at [928, 305] on button "3" at bounding box center [928, 297] width 28 height 28
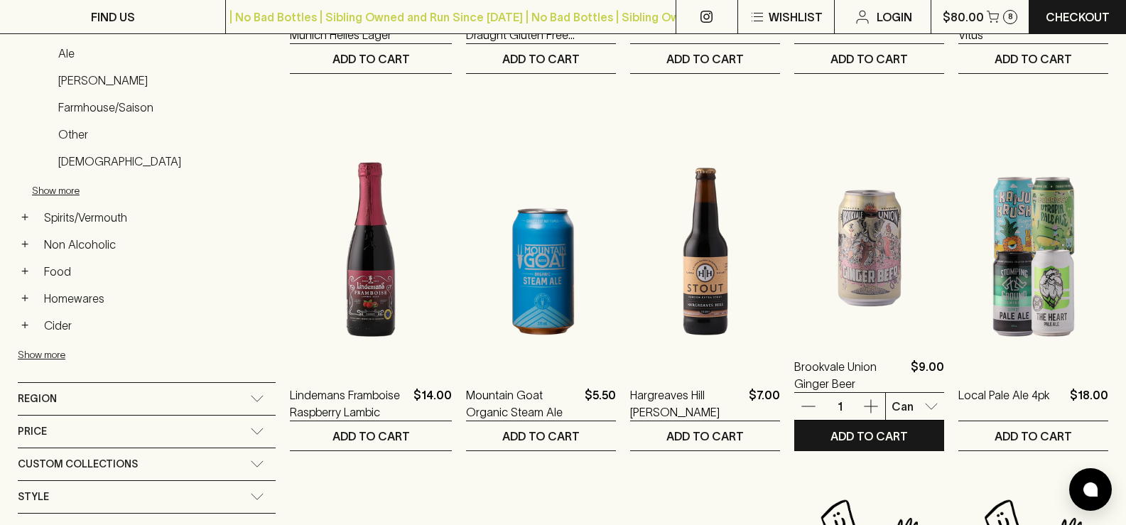
scroll to position [573, 0]
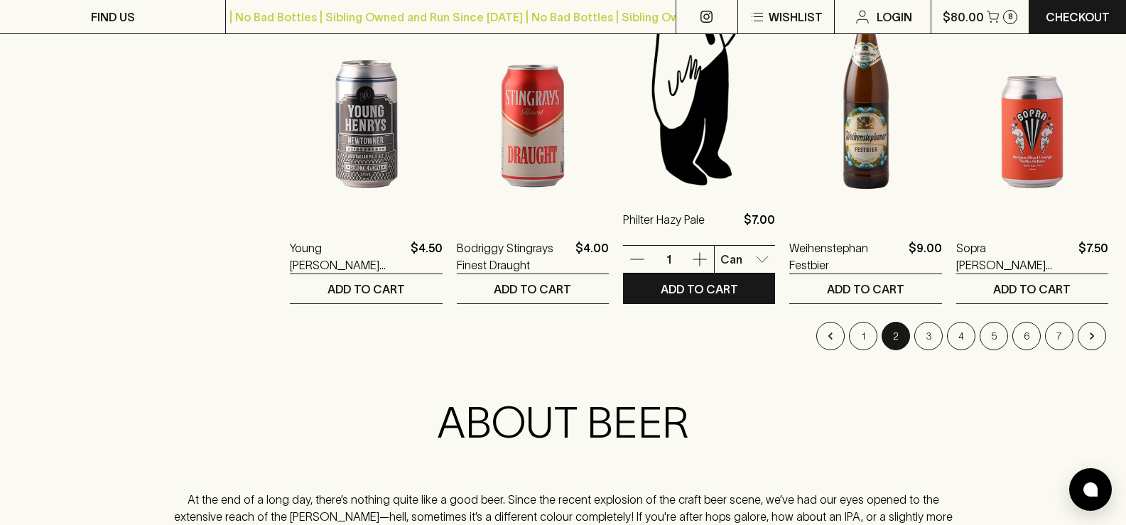
scroll to position [1491, 0]
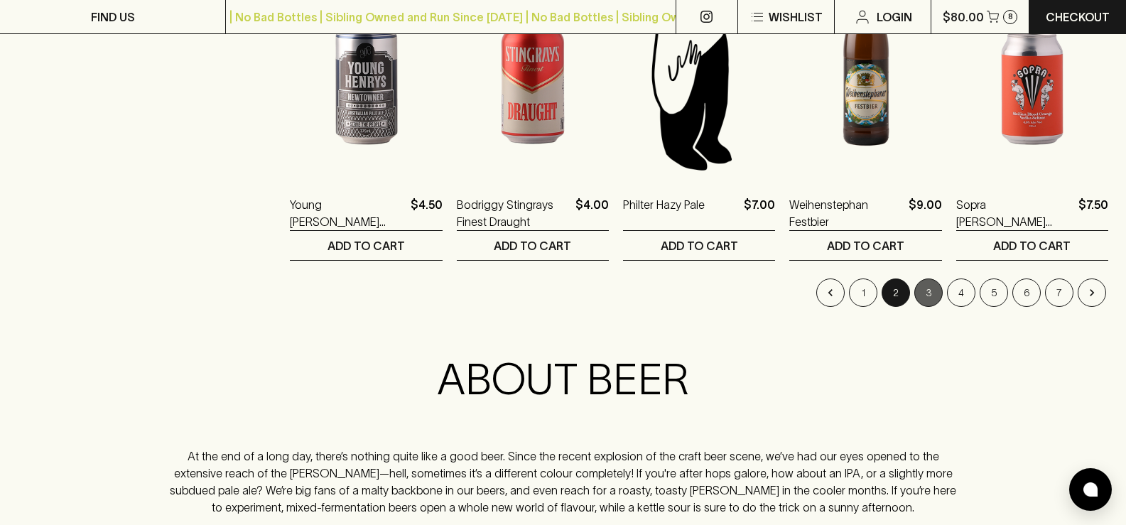
click at [930, 290] on button "3" at bounding box center [928, 292] width 28 height 28
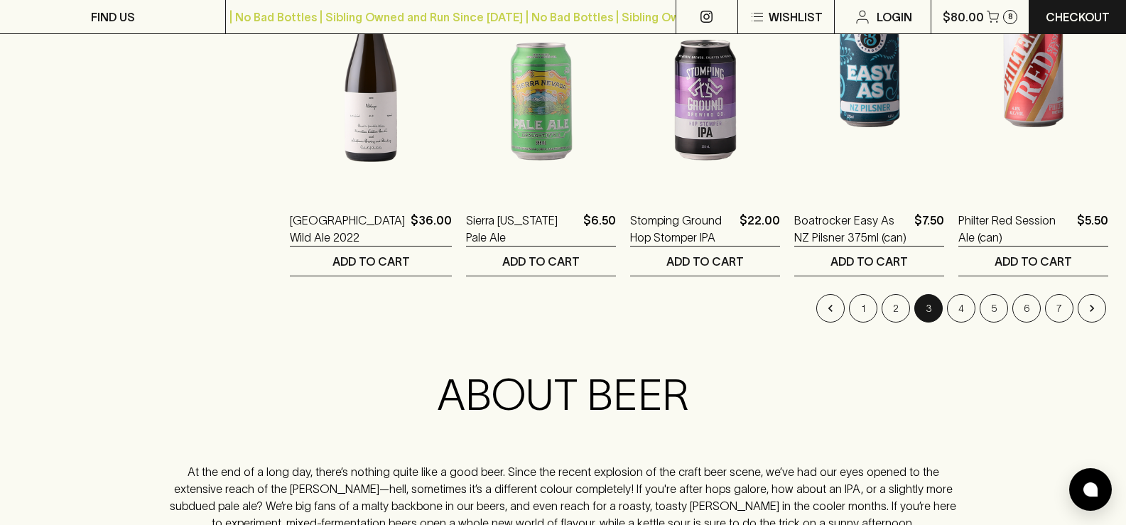
scroll to position [1477, 0]
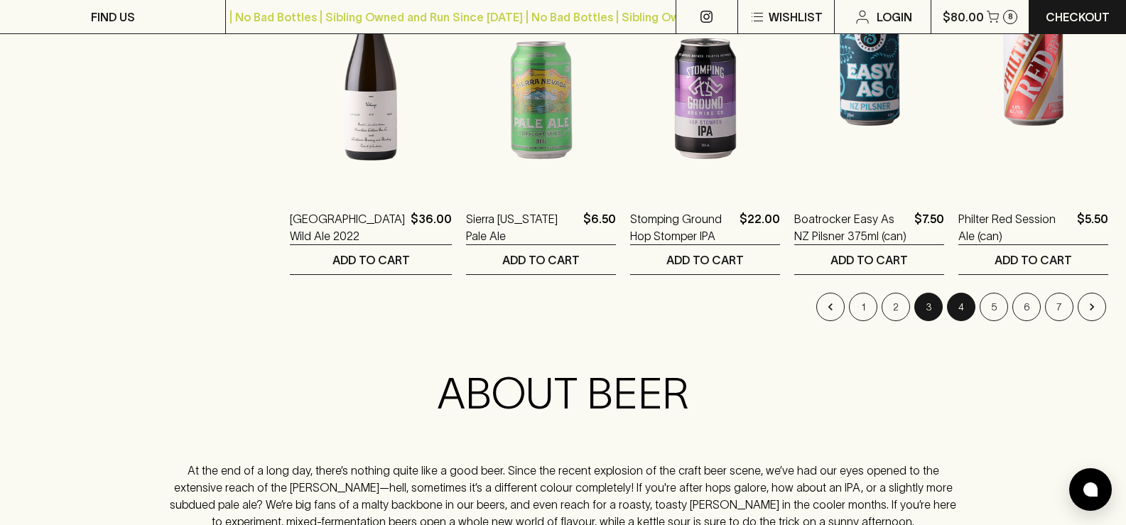
click at [964, 308] on button "4" at bounding box center [961, 307] width 28 height 28
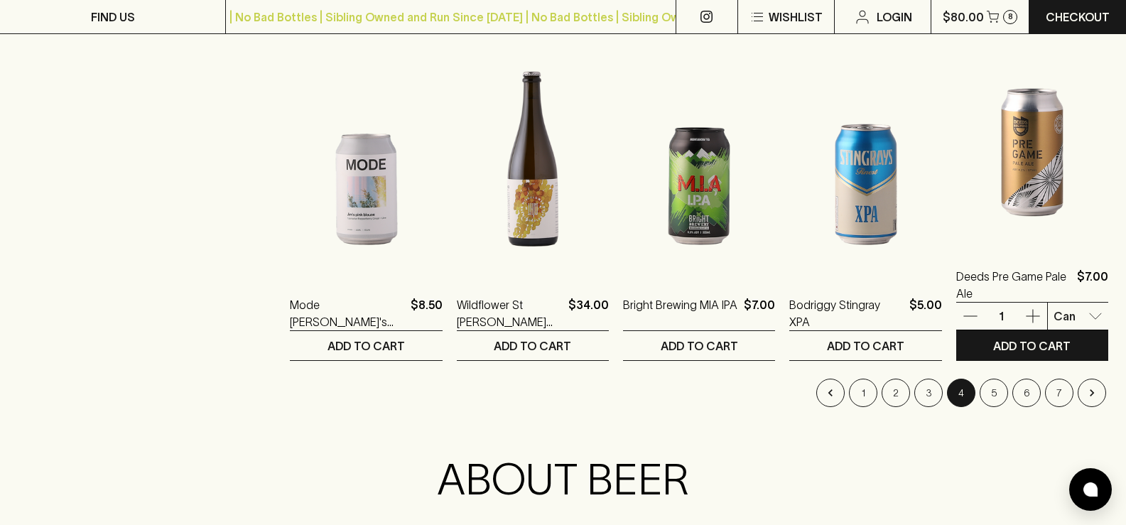
scroll to position [1392, 0]
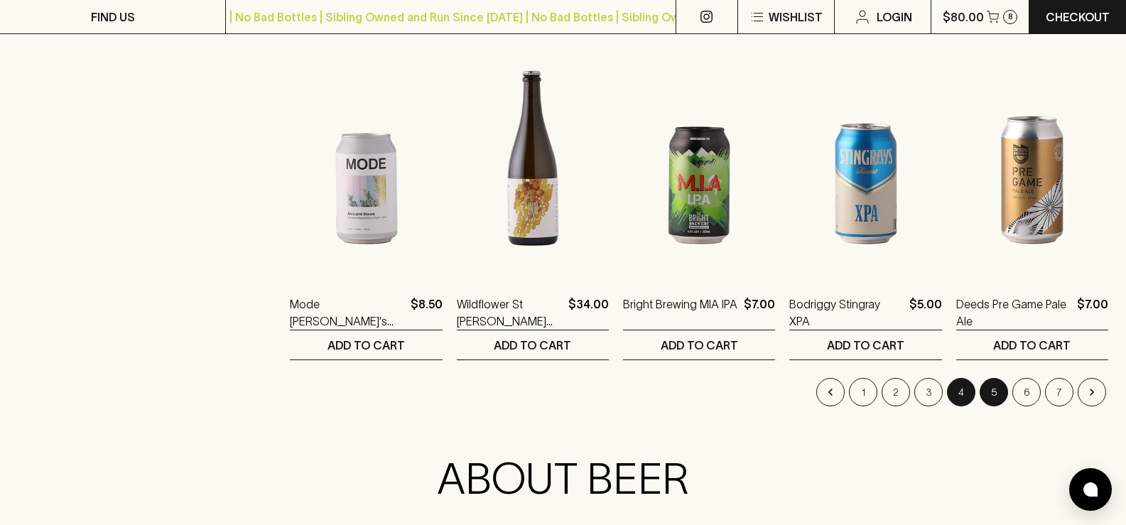
click at [991, 386] on button "5" at bounding box center [993, 392] width 28 height 28
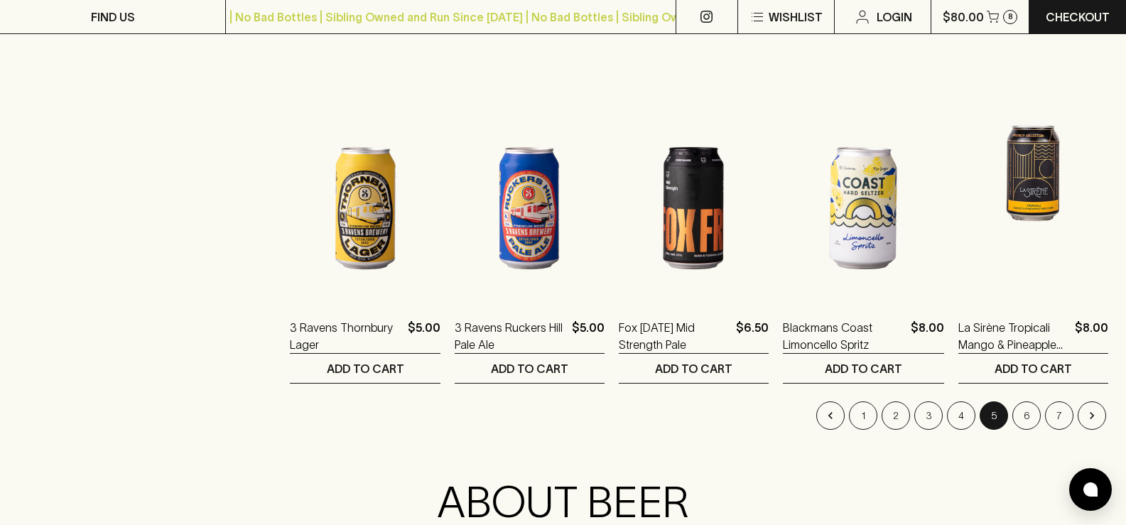
scroll to position [1397, 0]
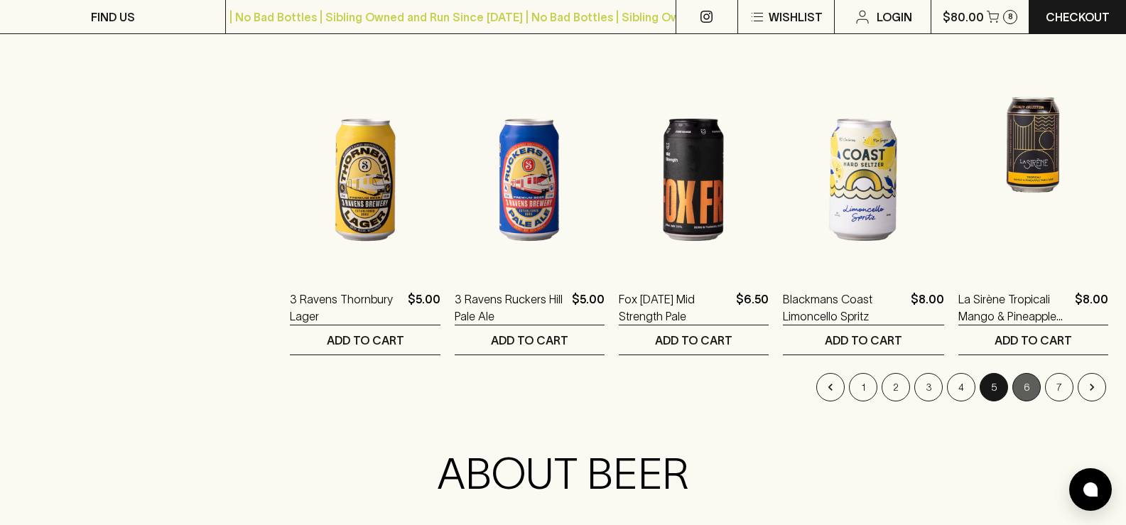
click at [1026, 383] on button "6" at bounding box center [1026, 387] width 28 height 28
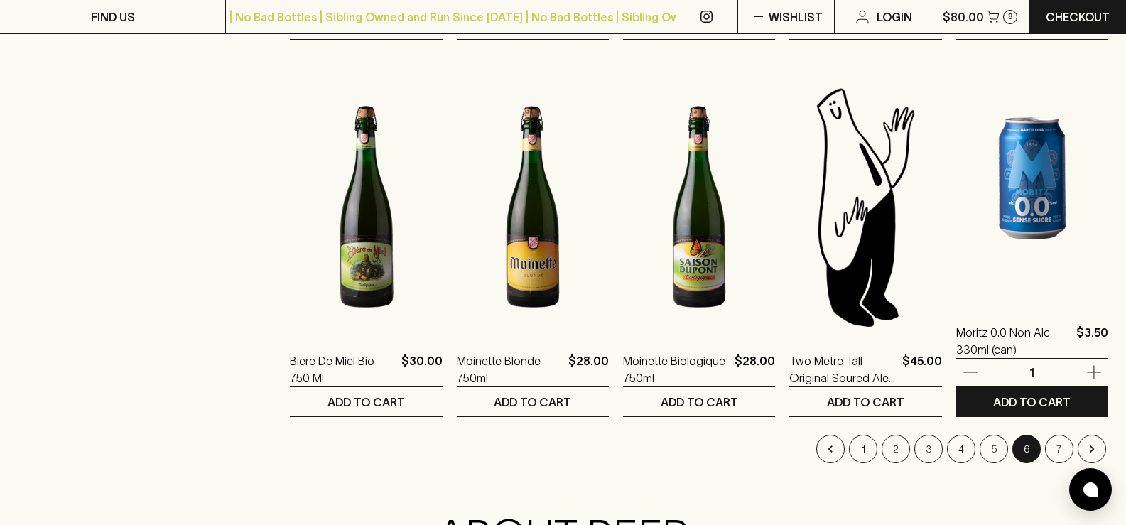
scroll to position [1363, 0]
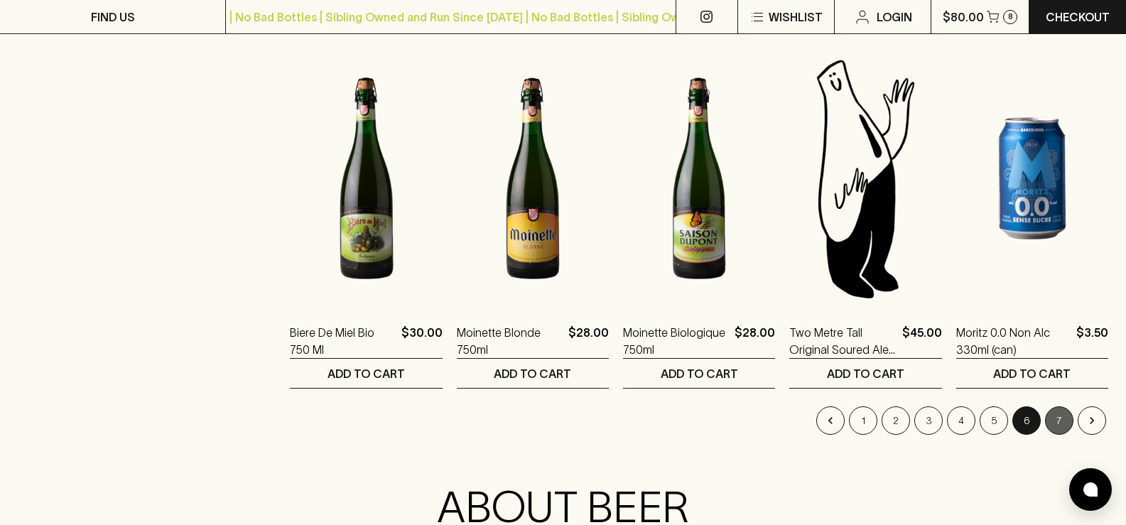
click at [1062, 416] on button "7" at bounding box center [1059, 420] width 28 height 28
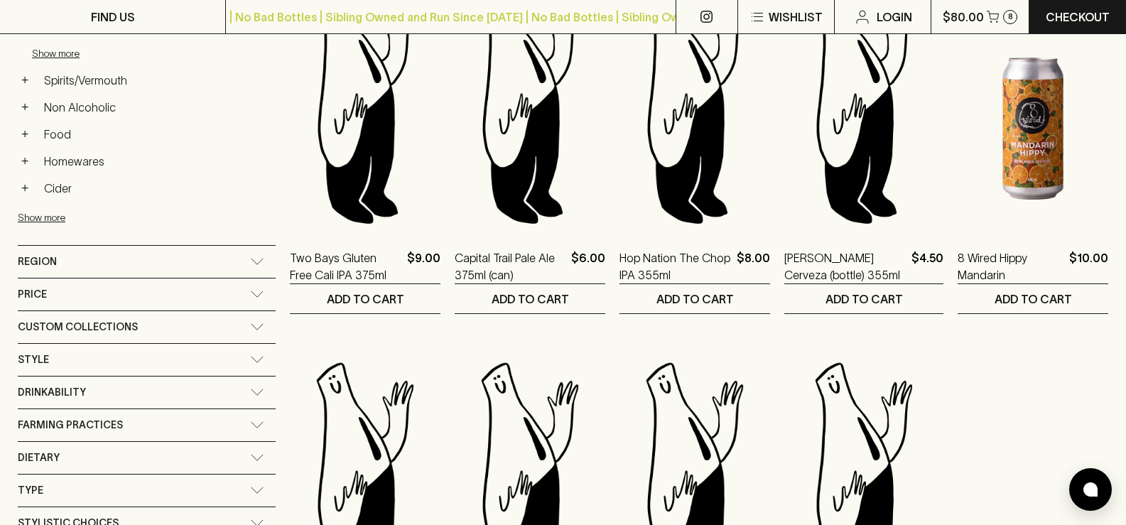
scroll to position [682, 0]
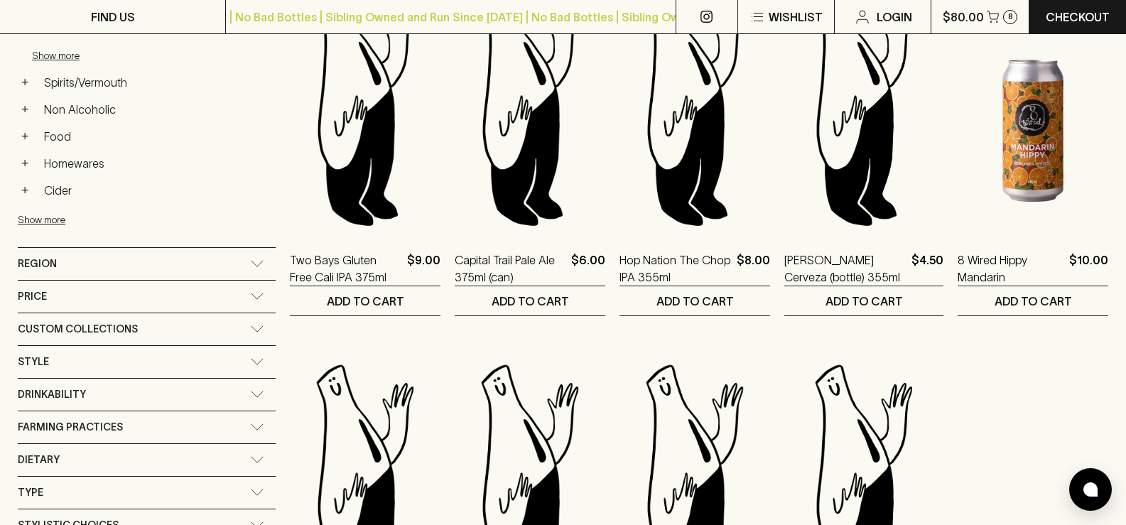
click at [179, 332] on div "Custom Collections" at bounding box center [147, 329] width 258 height 32
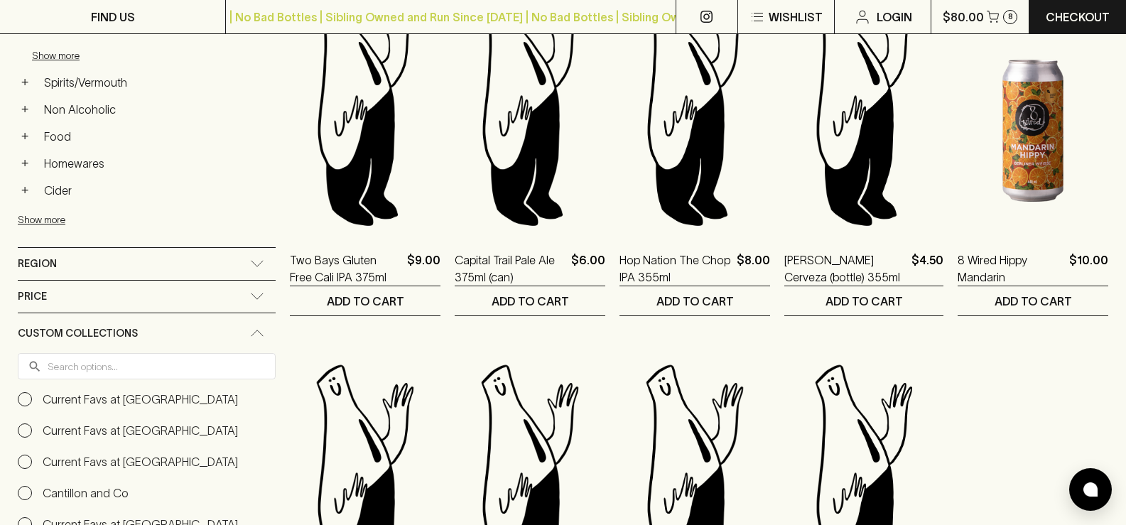
click at [181, 345] on div "Custom Collections" at bounding box center [147, 333] width 258 height 40
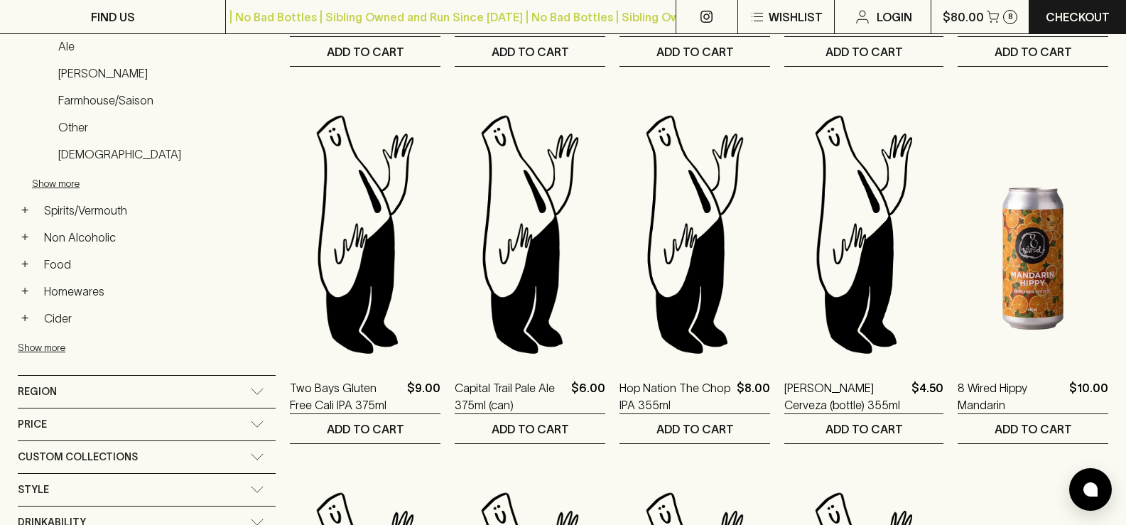
scroll to position [535, 0]
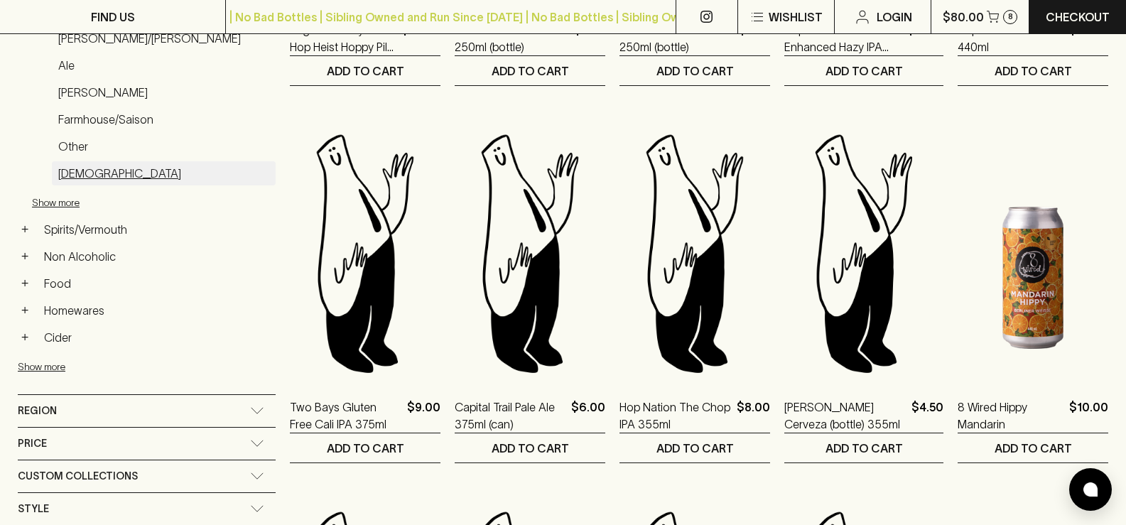
click at [81, 177] on link "Belgian" at bounding box center [164, 173] width 224 height 24
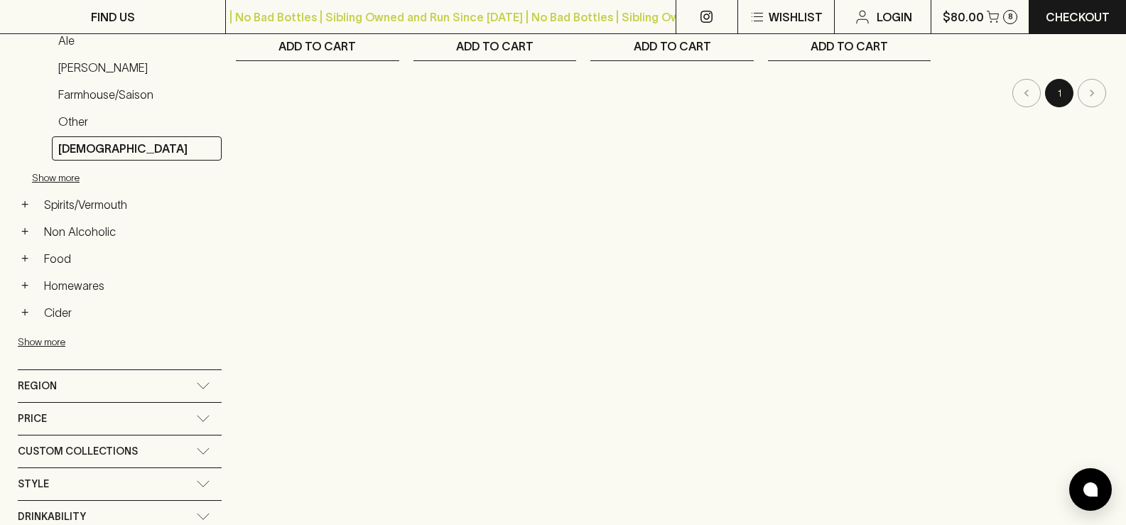
scroll to position [573, 0]
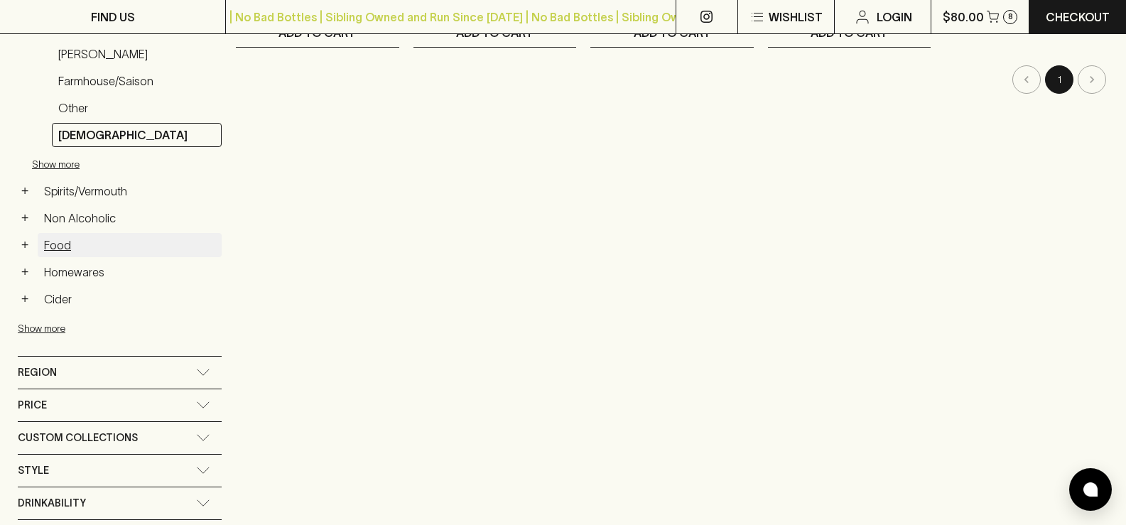
click at [60, 244] on link "Food" at bounding box center [130, 245] width 184 height 24
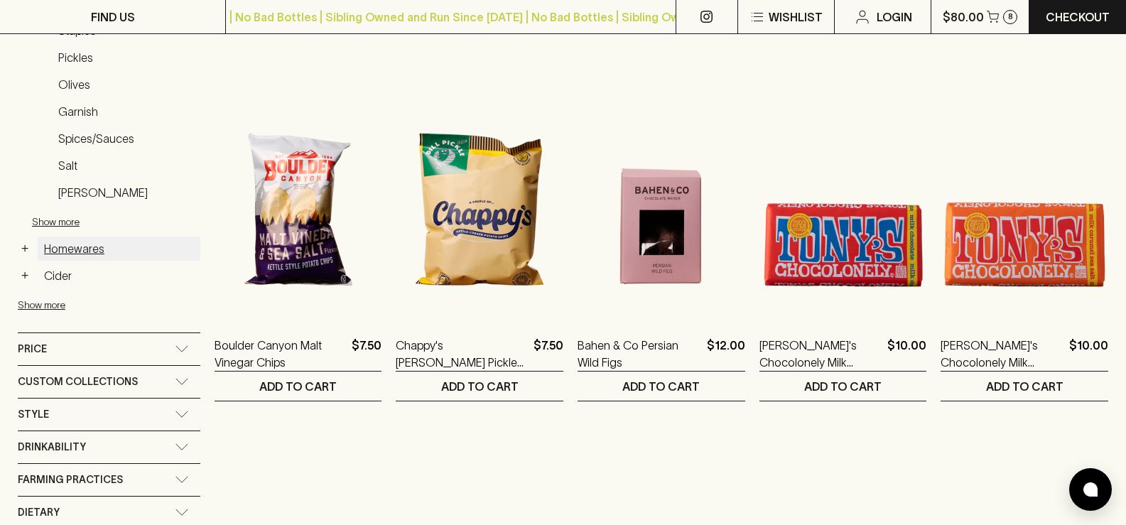
scroll to position [573, 0]
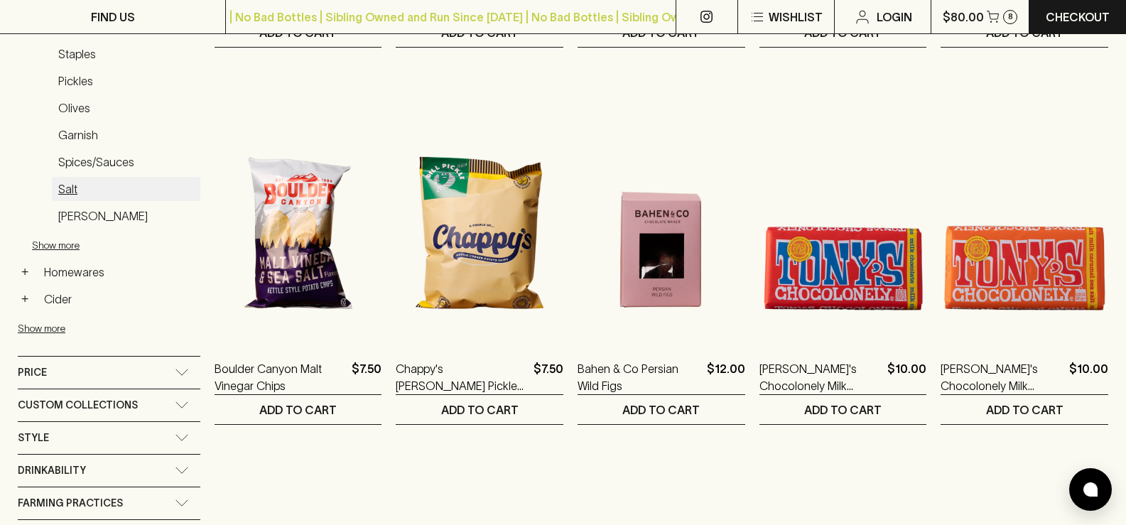
click at [69, 192] on link "Salt" at bounding box center [126, 189] width 148 height 24
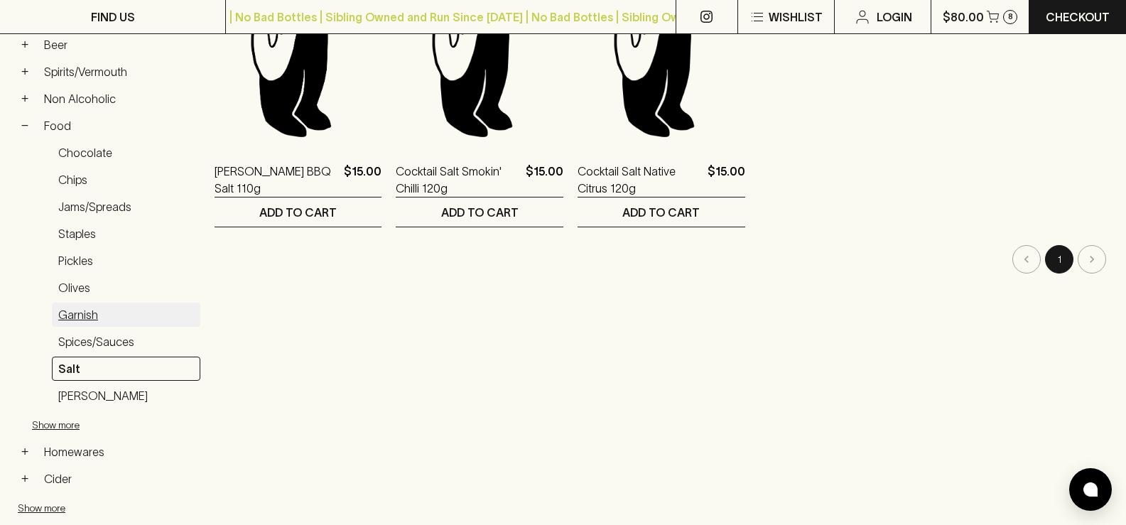
scroll to position [403, 0]
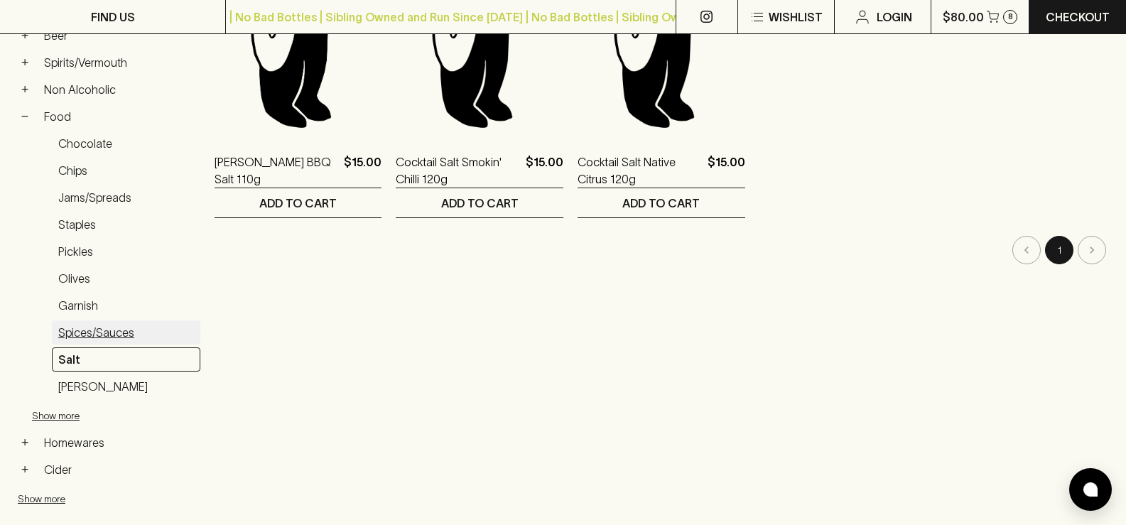
click at [110, 337] on link "Spices/Sauces" at bounding box center [126, 332] width 148 height 24
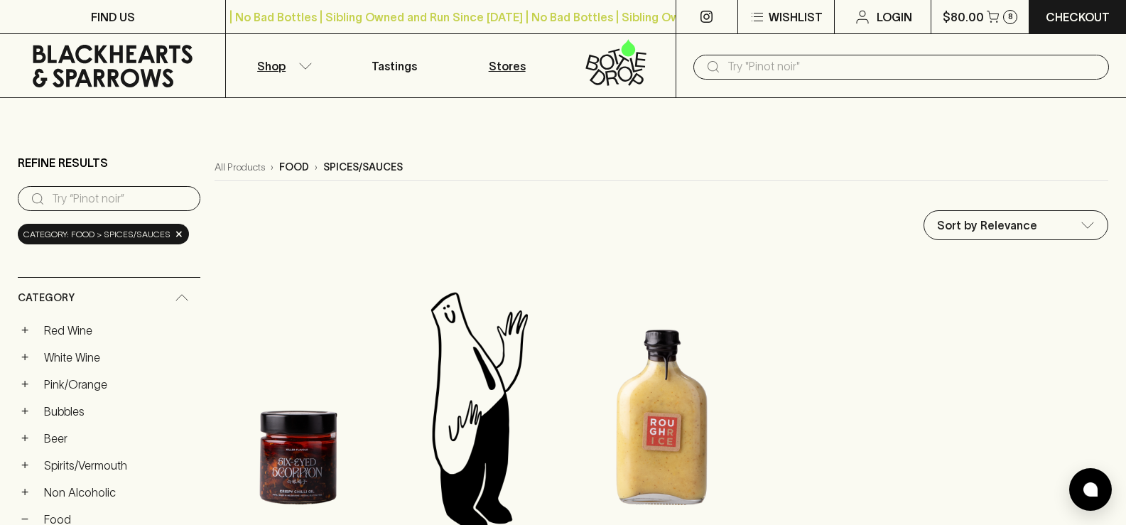
click at [508, 67] on p "Stores" at bounding box center [507, 66] width 37 height 17
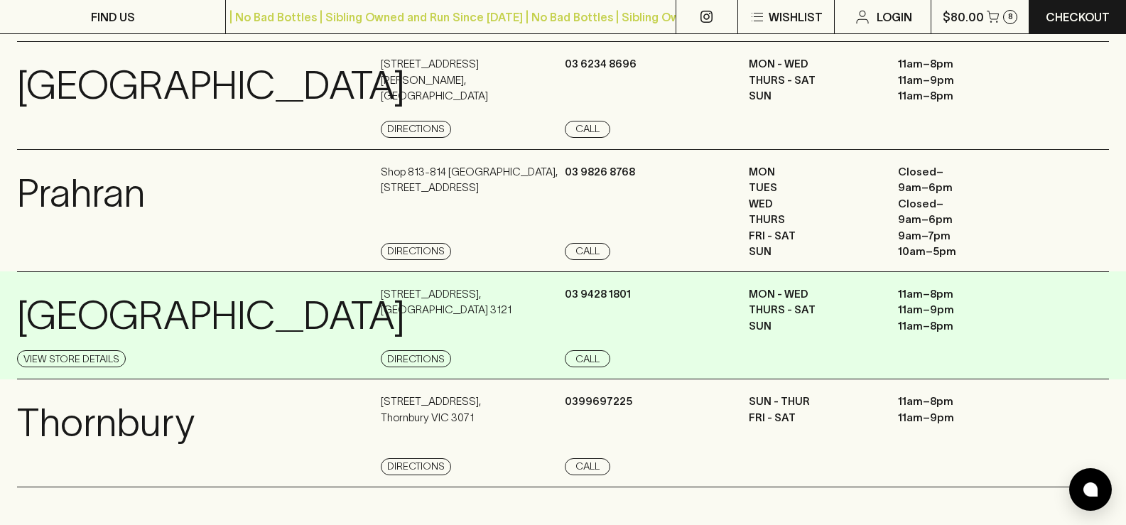
scroll to position [1179, 0]
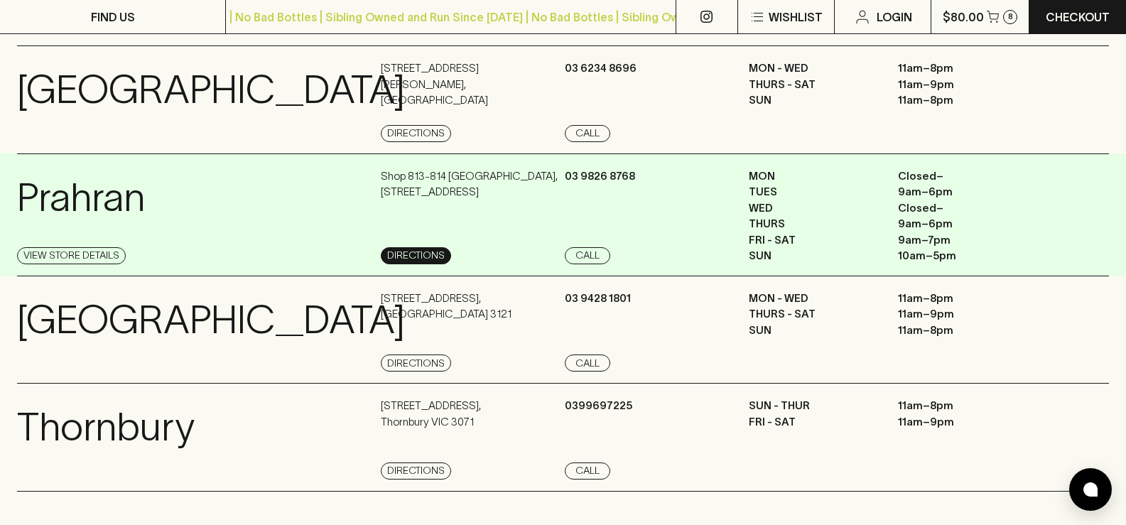
click at [414, 264] on link "Directions" at bounding box center [416, 255] width 70 height 17
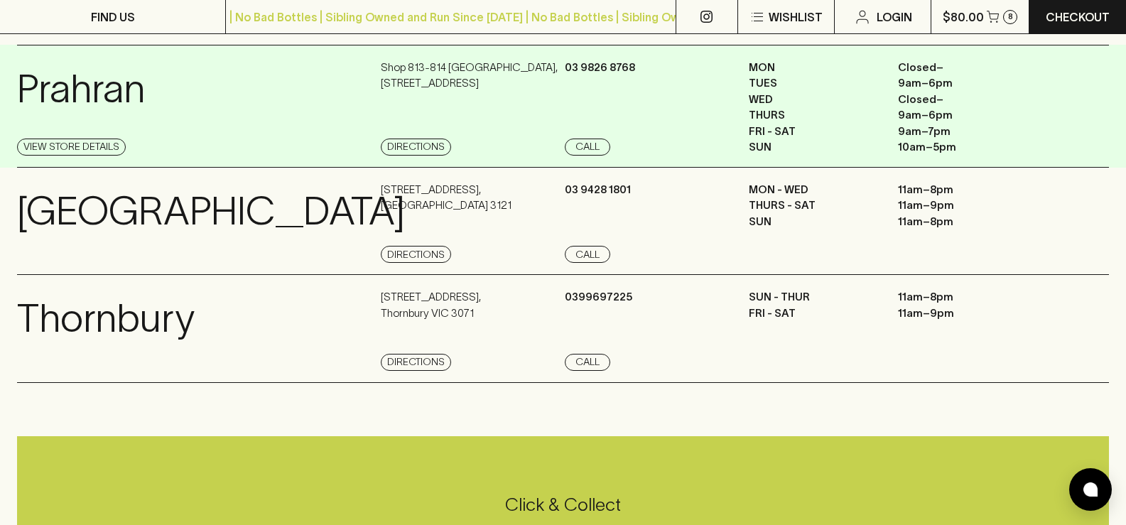
scroll to position [1297, 0]
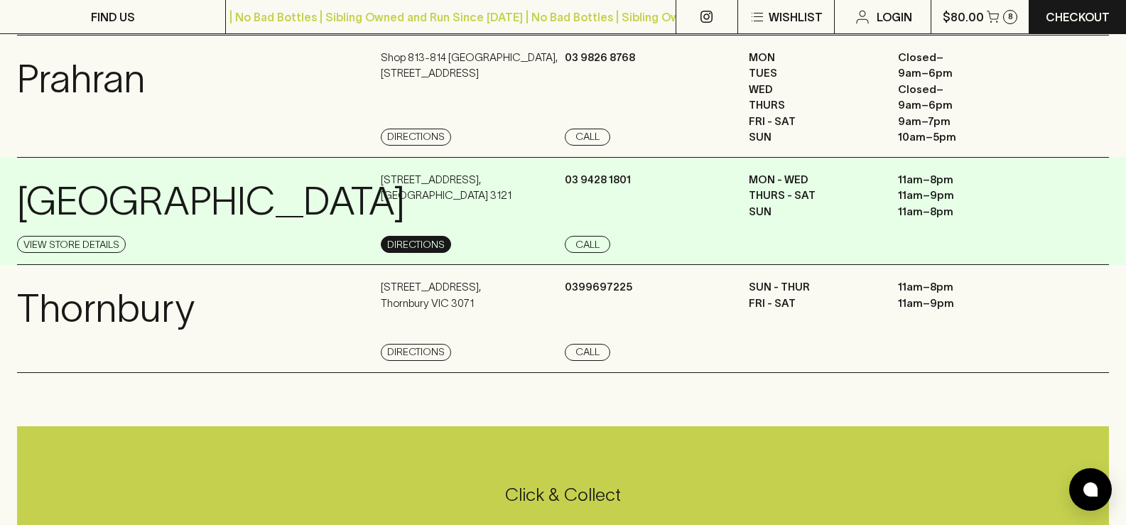
click at [412, 253] on link "Directions" at bounding box center [416, 244] width 70 height 17
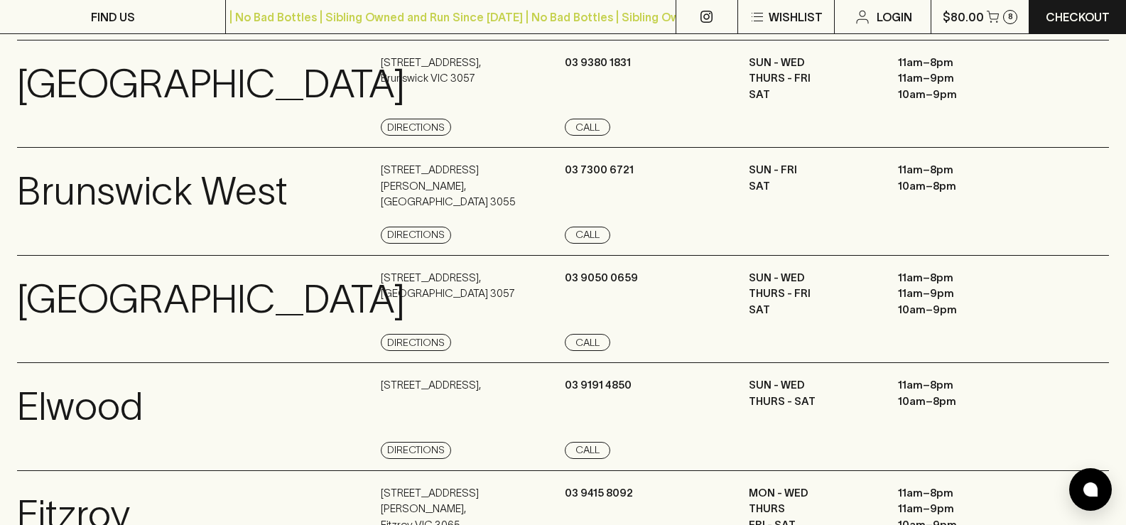
scroll to position [426, 0]
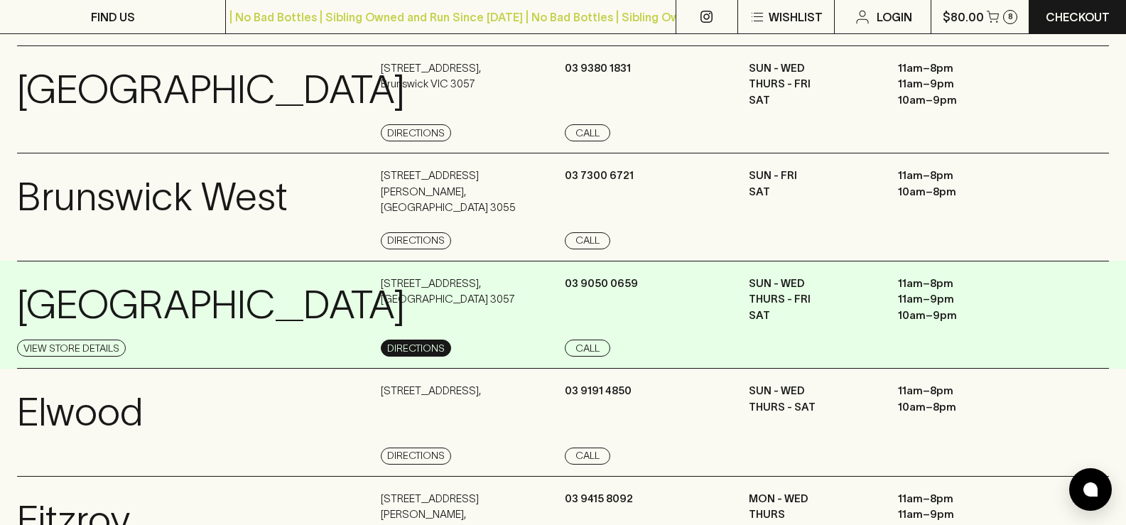
click at [407, 356] on link "Directions" at bounding box center [416, 347] width 70 height 17
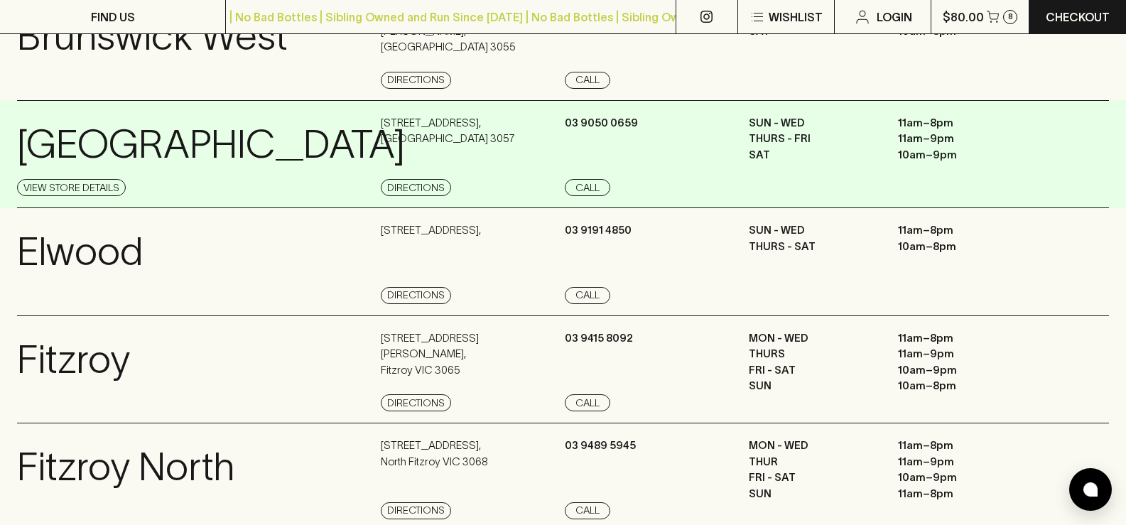
scroll to position [587, 0]
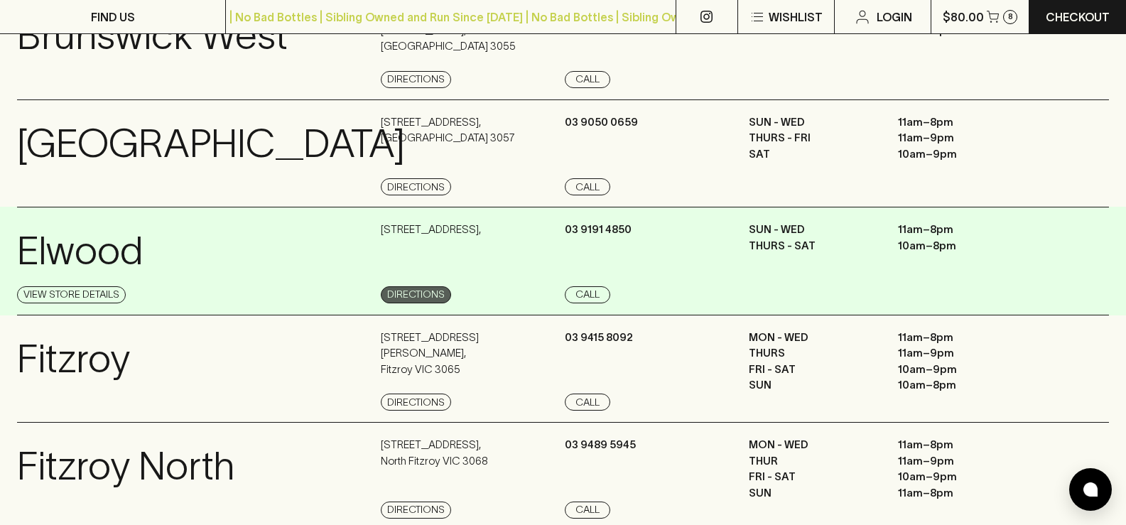
click at [403, 303] on link "Directions" at bounding box center [416, 294] width 70 height 17
